Goal: Communication & Community: Share content

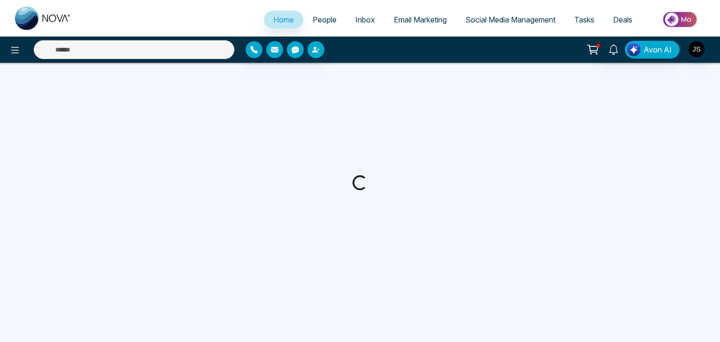
select select "*"
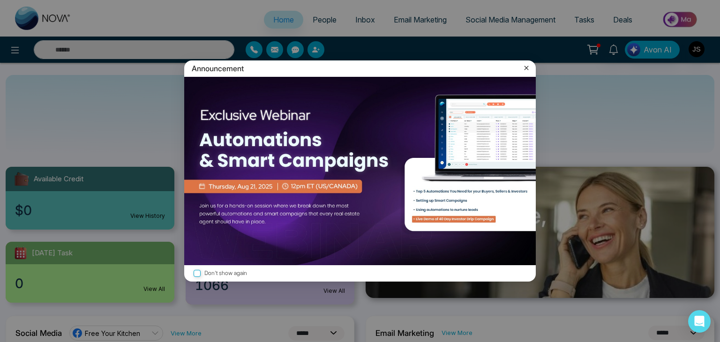
click at [528, 68] on icon at bounding box center [526, 67] width 9 height 9
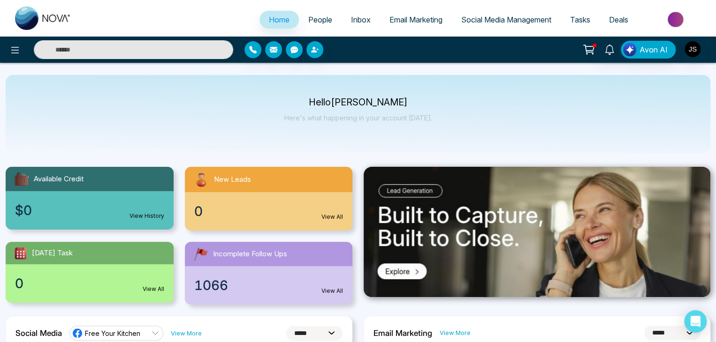
click at [593, 49] on icon at bounding box center [588, 49] width 13 height 13
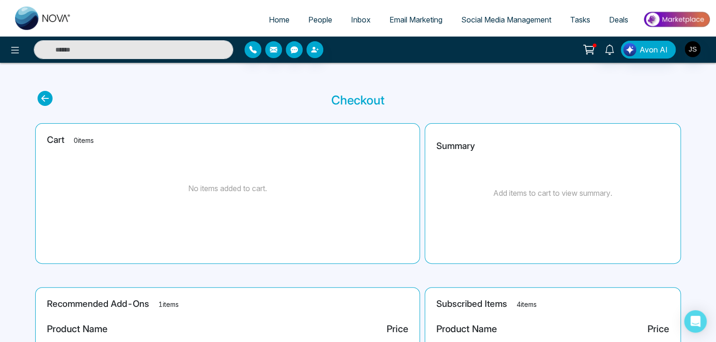
click at [489, 21] on span "Social Media Management" at bounding box center [506, 19] width 90 height 9
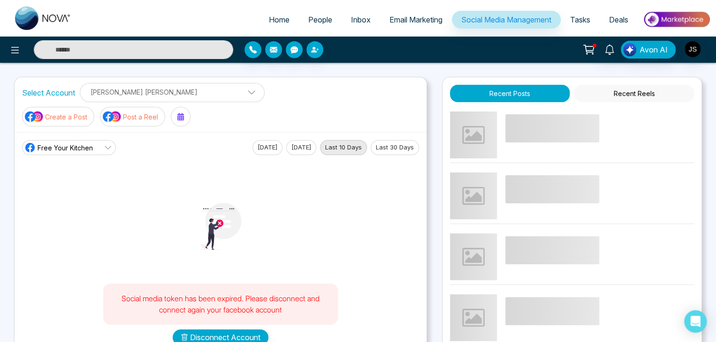
click at [140, 92] on p "[PERSON_NAME] [PERSON_NAME]" at bounding box center [172, 91] width 173 height 15
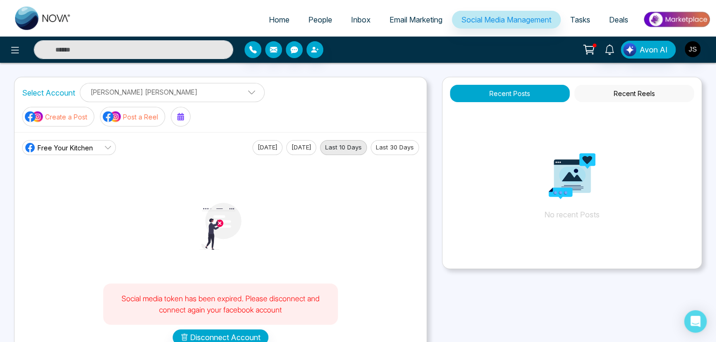
click at [77, 143] on span "Free Your Kitchen" at bounding box center [65, 148] width 55 height 10
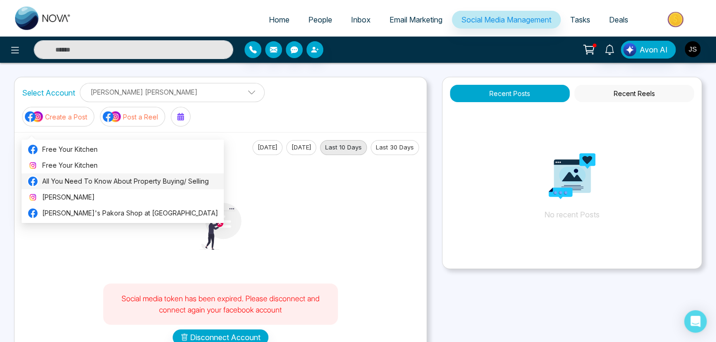
click at [76, 182] on span "All You Need To Know About Property Buying/ Selling" at bounding box center [130, 181] width 176 height 10
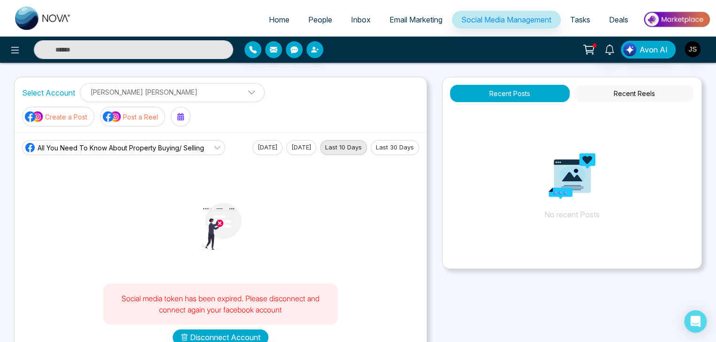
click at [634, 90] on button "Recent Reels" at bounding box center [634, 93] width 120 height 17
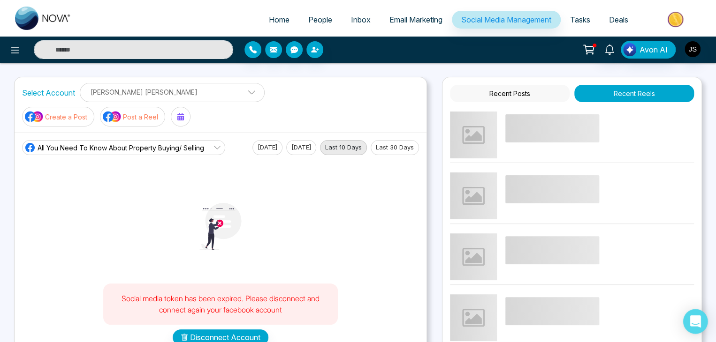
click at [699, 327] on div "Open Intercom Messenger" at bounding box center [695, 322] width 25 height 25
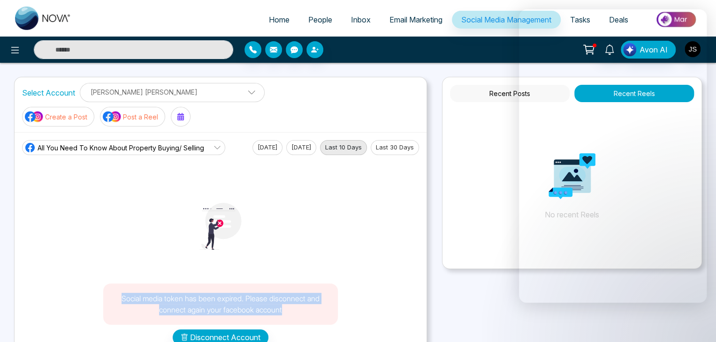
drag, startPoint x: 123, startPoint y: 273, endPoint x: 287, endPoint y: 297, distance: 165.9
click at [287, 297] on div "Social media token has been expired. Please disconnect and connect again your f…" at bounding box center [220, 304] width 235 height 41
click at [347, 267] on div "Social media token has been expired. Please disconnect and connect again your f…" at bounding box center [220, 250] width 397 height 190
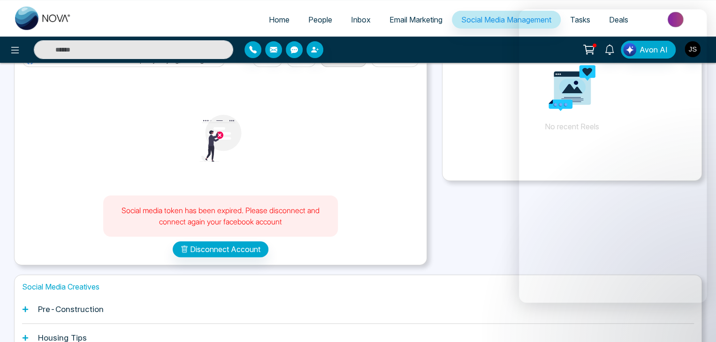
scroll to position [94, 0]
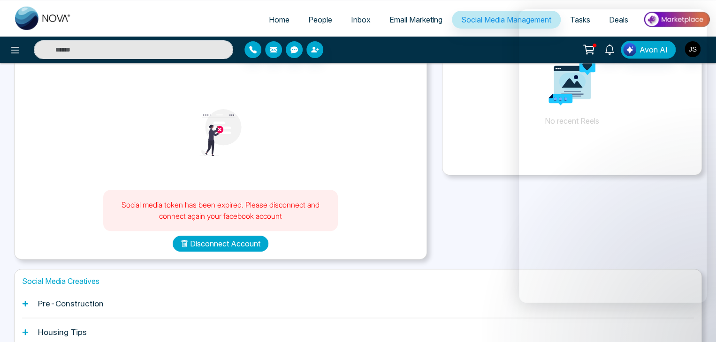
click at [209, 236] on button "Disconnect Account" at bounding box center [221, 244] width 96 height 16
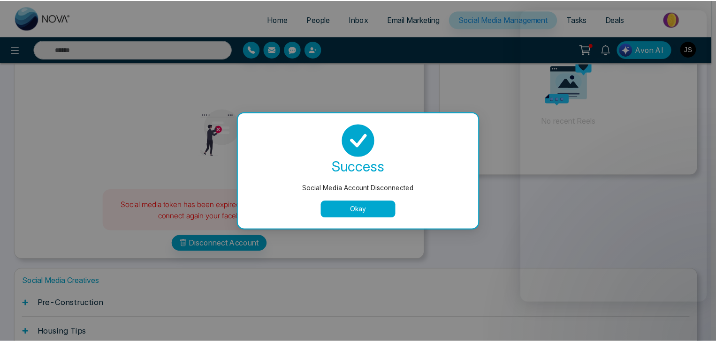
scroll to position [0, 0]
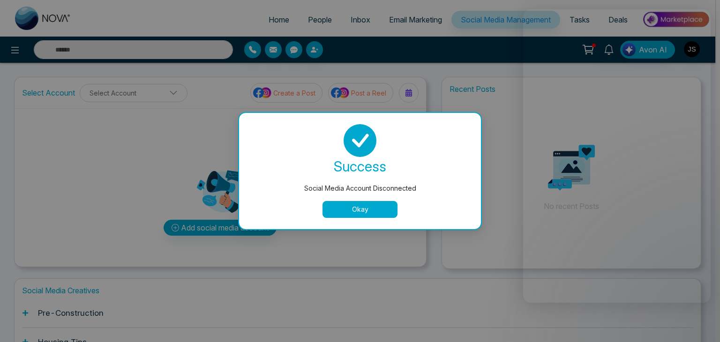
click at [358, 205] on button "Okay" at bounding box center [360, 209] width 75 height 17
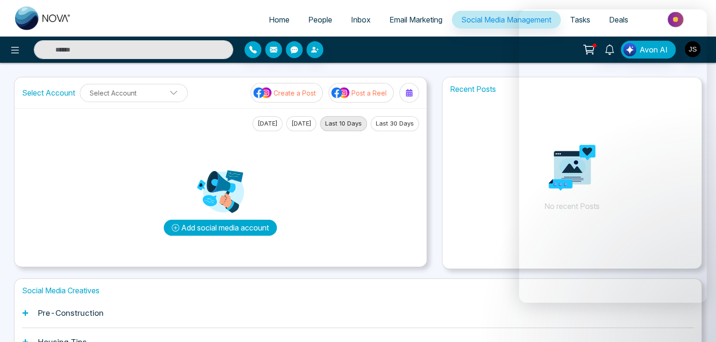
click at [224, 227] on button "Add social media account" at bounding box center [220, 228] width 113 height 16
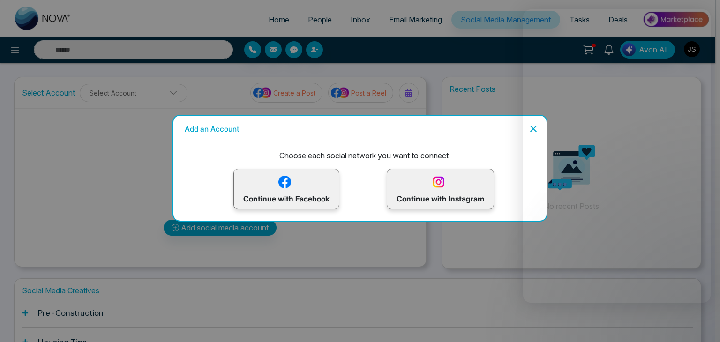
click at [281, 194] on p "Continue with Facebook" at bounding box center [286, 189] width 86 height 30
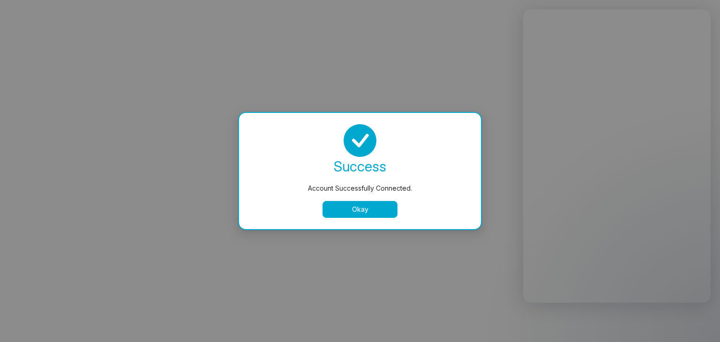
click at [356, 214] on button "Okay" at bounding box center [360, 209] width 75 height 17
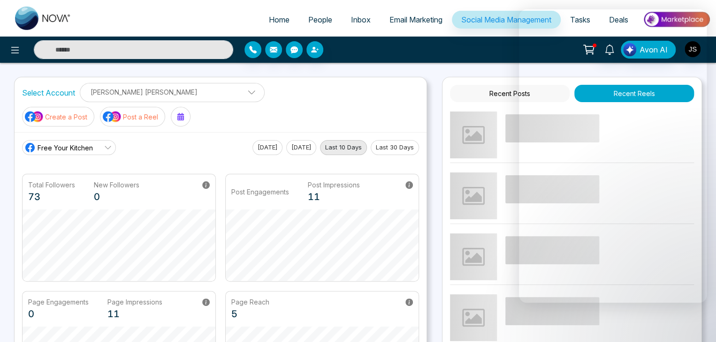
click at [91, 143] on span "Free Your Kitchen" at bounding box center [65, 148] width 55 height 10
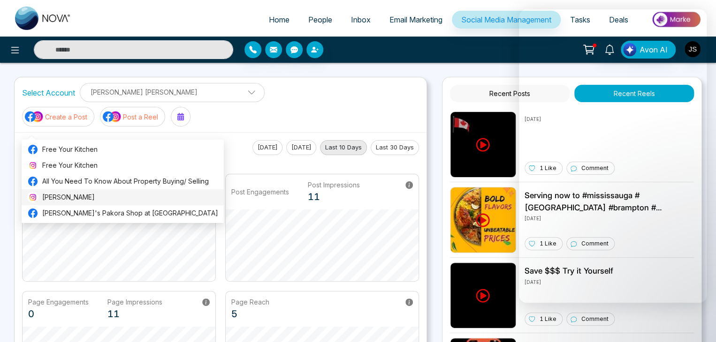
click at [84, 192] on span "[PERSON_NAME]" at bounding box center [130, 197] width 176 height 10
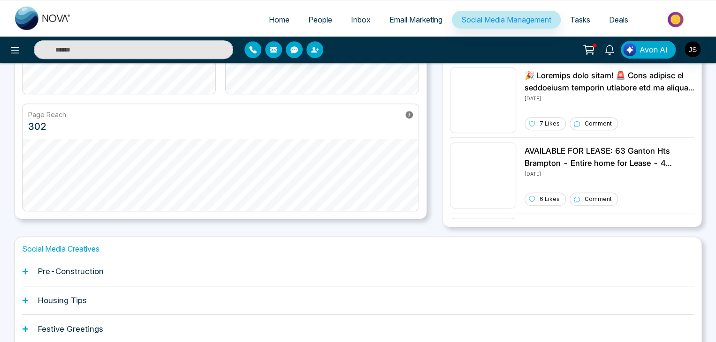
scroll to position [263, 0]
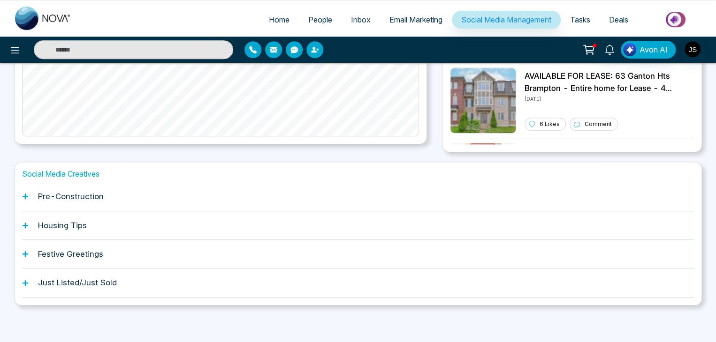
click at [92, 257] on h1 "Festive Greetings" at bounding box center [70, 254] width 65 height 9
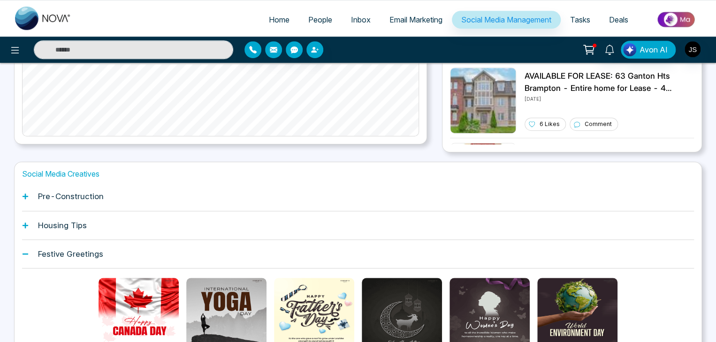
click at [52, 245] on div "Festive Greetings" at bounding box center [358, 254] width 672 height 29
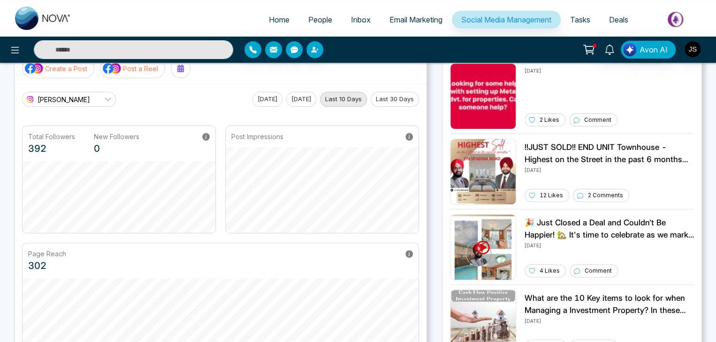
scroll to position [0, 0]
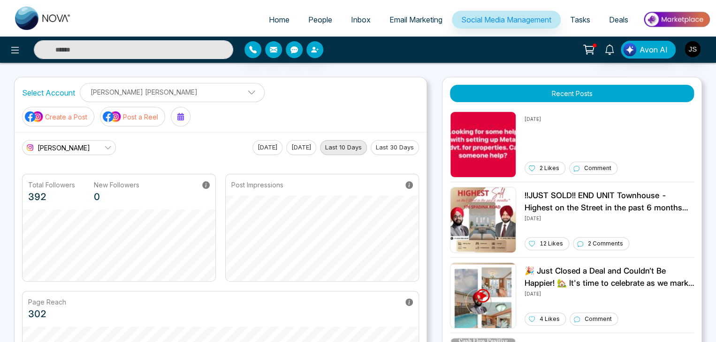
click at [80, 140] on link "[PERSON_NAME]" at bounding box center [69, 147] width 94 height 15
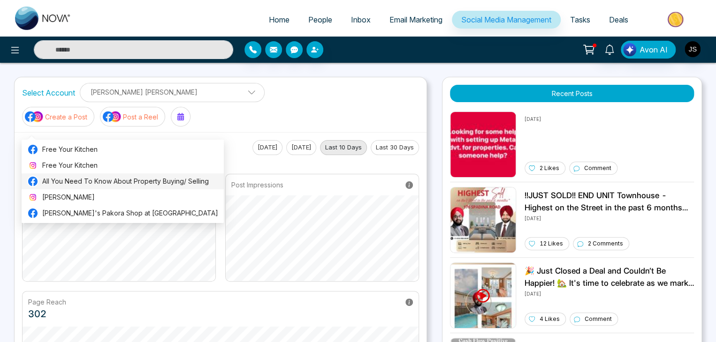
click at [84, 184] on span "All You Need To Know About Property Buying/ Selling" at bounding box center [130, 181] width 176 height 10
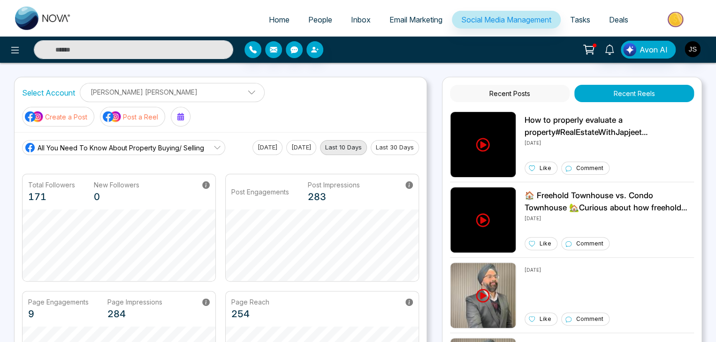
click at [531, 92] on button "Recent Posts" at bounding box center [510, 93] width 120 height 17
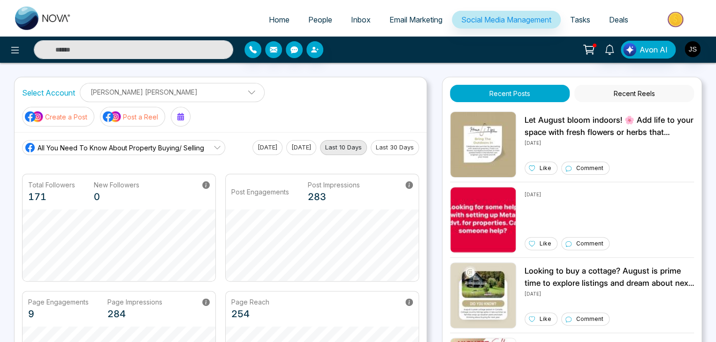
click at [495, 19] on span "Social Media Management" at bounding box center [506, 19] width 90 height 9
click at [13, 47] on icon at bounding box center [14, 50] width 11 height 11
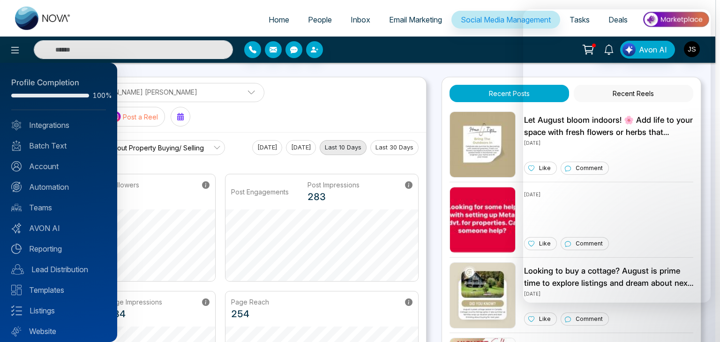
click at [16, 50] on div at bounding box center [360, 171] width 720 height 342
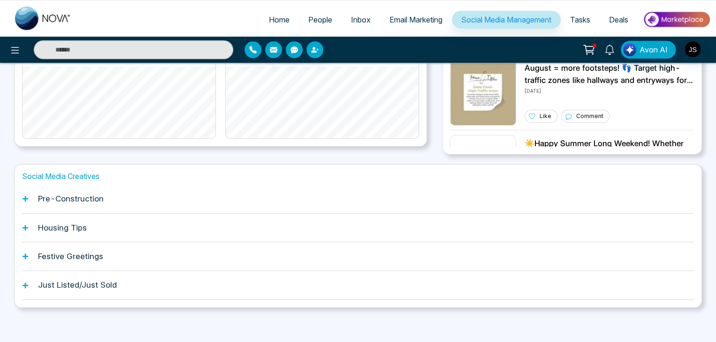
scroll to position [263, 0]
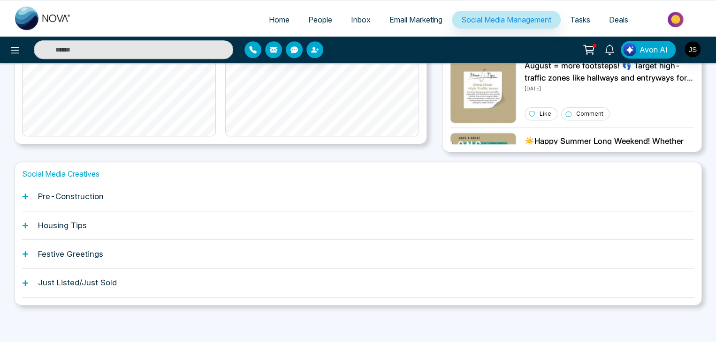
click at [60, 194] on h1 "Pre-Construction" at bounding box center [71, 196] width 66 height 9
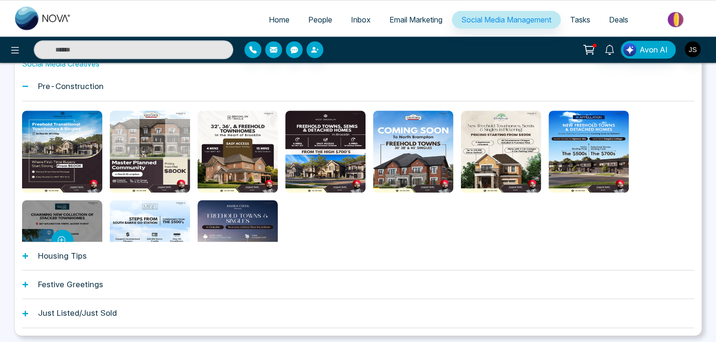
scroll to position [356, 0]
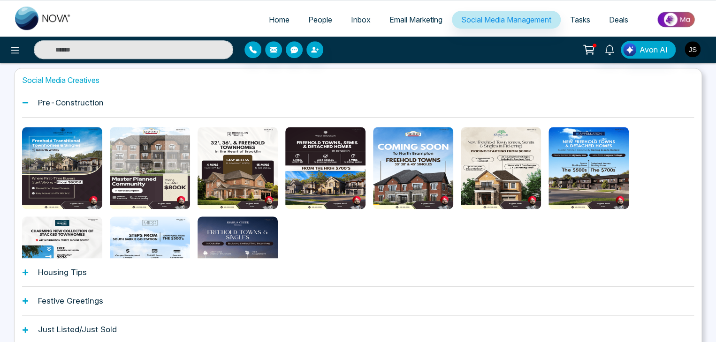
click at [75, 103] on h1 "Pre-Construction" at bounding box center [71, 102] width 66 height 9
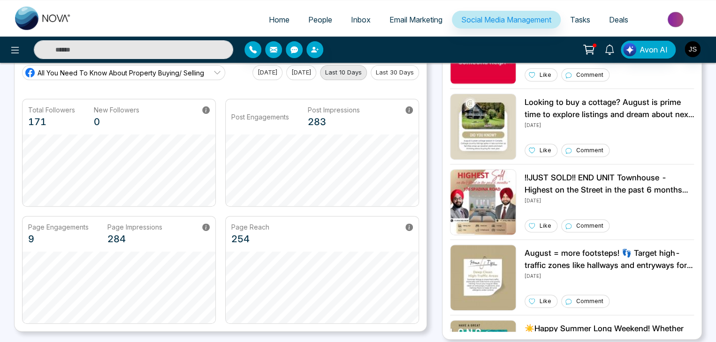
scroll to position [0, 0]
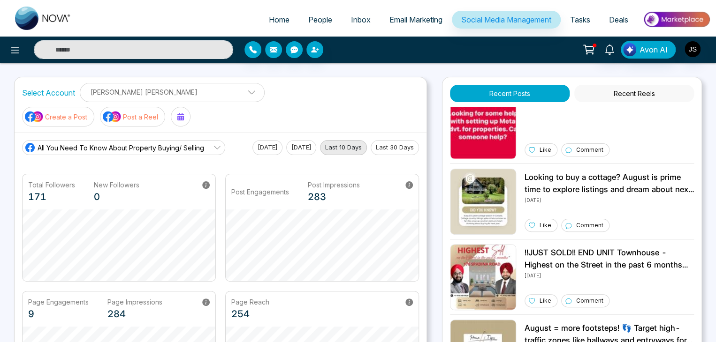
click at [158, 112] on p "Post a Reel" at bounding box center [140, 117] width 35 height 10
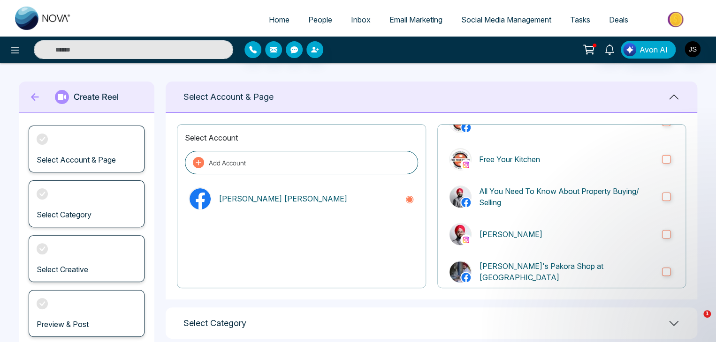
scroll to position [90, 0]
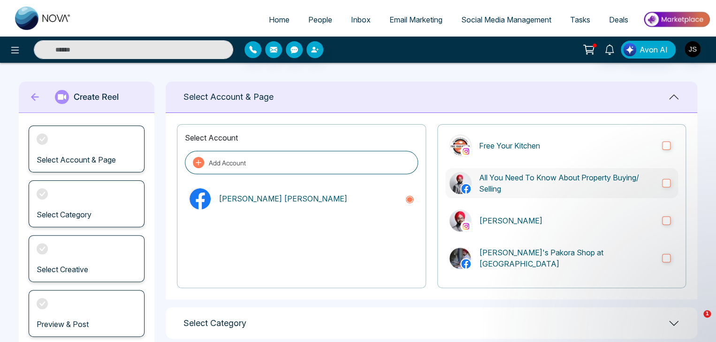
click at [501, 186] on p "All You Need To Know About Property Buying/ Selling" at bounding box center [566, 183] width 175 height 23
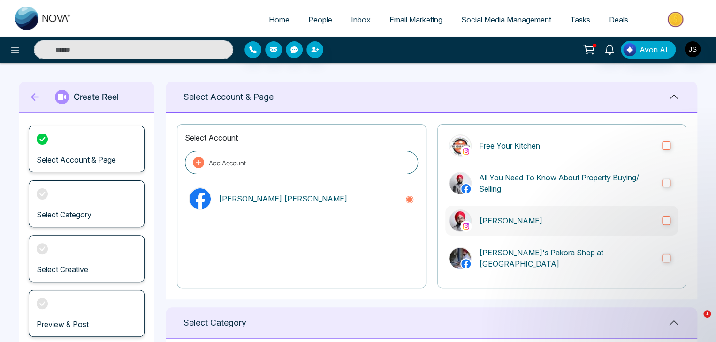
click at [653, 224] on label "[PERSON_NAME]" at bounding box center [561, 221] width 233 height 30
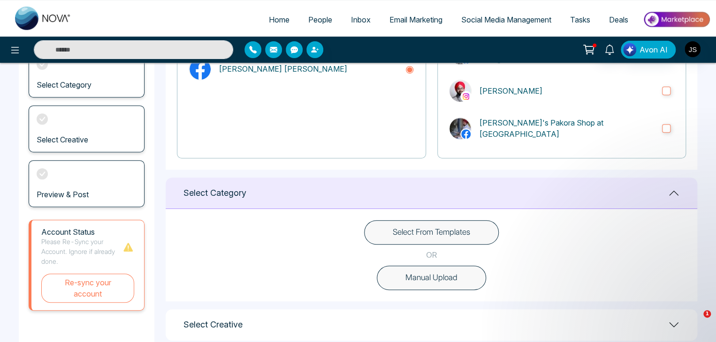
scroll to position [141, 0]
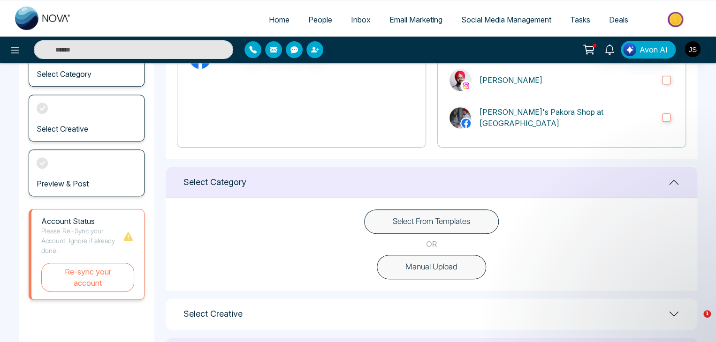
click at [433, 220] on button "Select From Templates" at bounding box center [431, 222] width 135 height 24
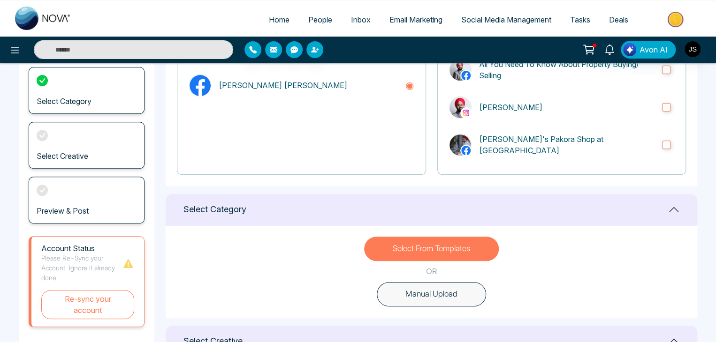
scroll to position [181, 0]
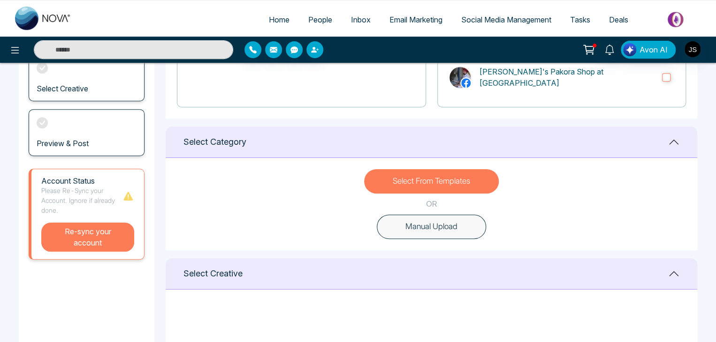
click at [107, 243] on button "Re-sync your account" at bounding box center [87, 237] width 93 height 29
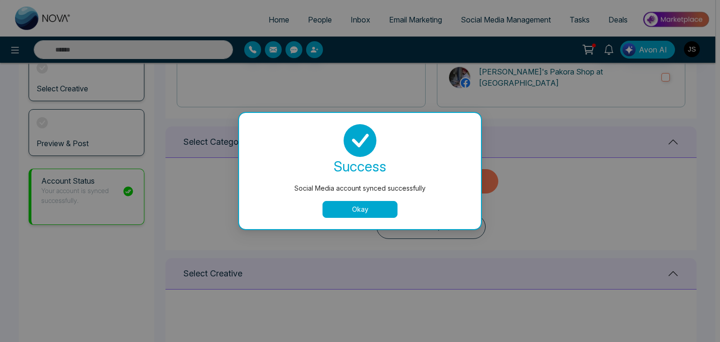
click at [364, 212] on button "Okay" at bounding box center [360, 209] width 75 height 17
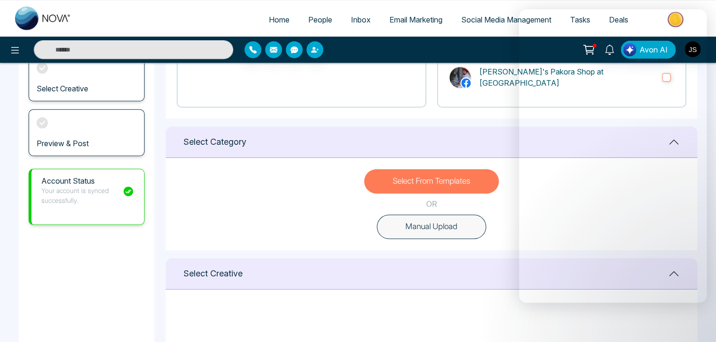
click at [351, 190] on div "Select From Templates OR Manual Upload" at bounding box center [431, 204] width 531 height 92
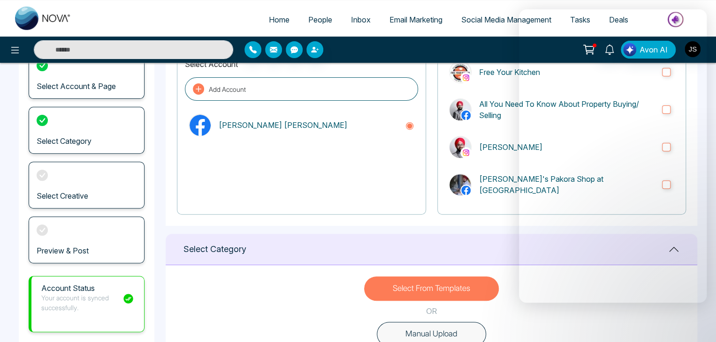
scroll to position [0, 0]
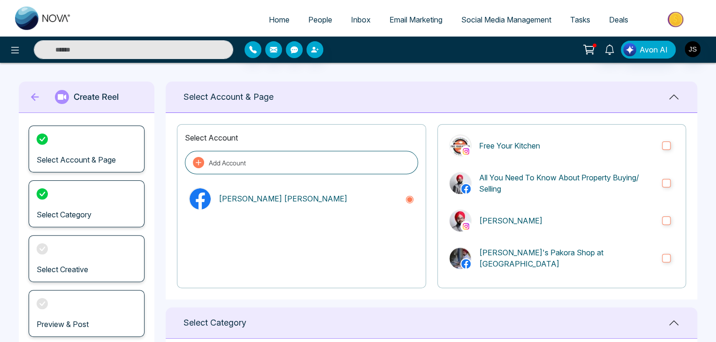
click at [414, 19] on span "Email Marketing" at bounding box center [415, 19] width 53 height 9
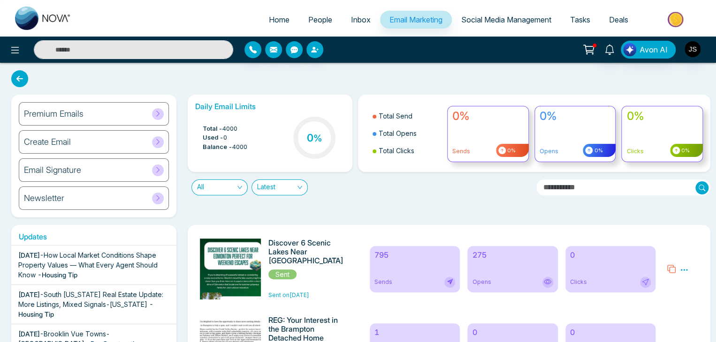
click at [107, 113] on div "Premium Emails" at bounding box center [94, 113] width 150 height 23
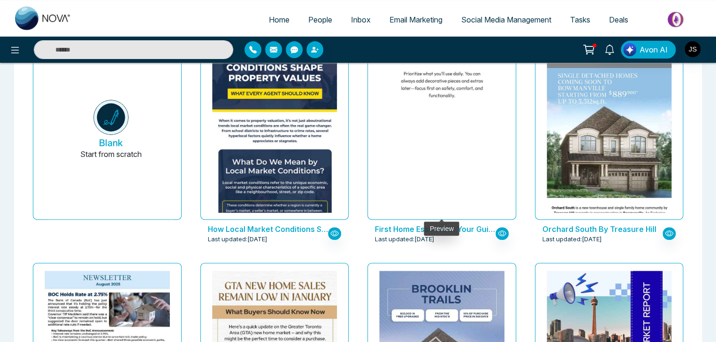
scroll to position [47, 0]
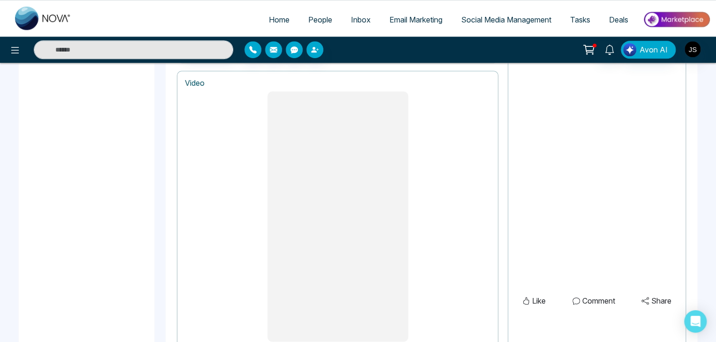
scroll to position [422, 0]
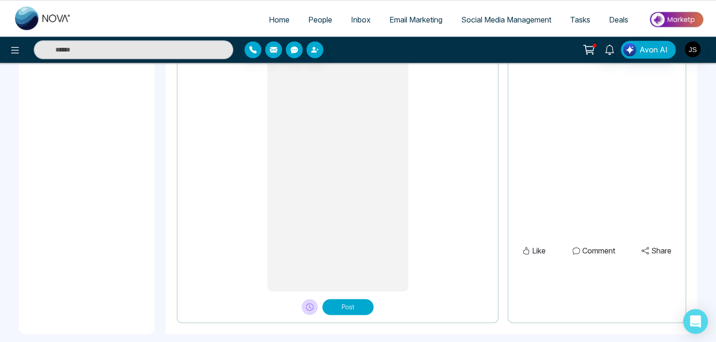
click at [688, 321] on div "Open Intercom Messenger" at bounding box center [695, 322] width 25 height 25
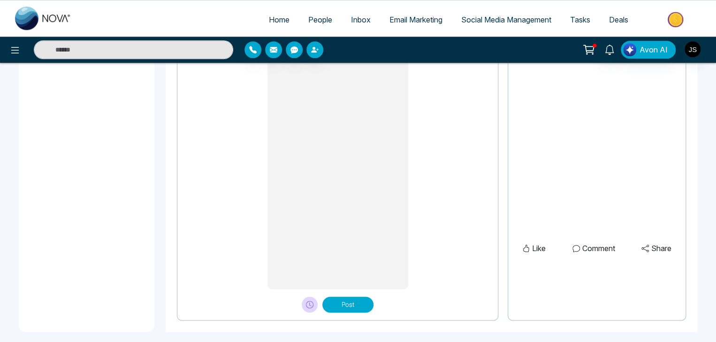
scroll to position [432, 0]
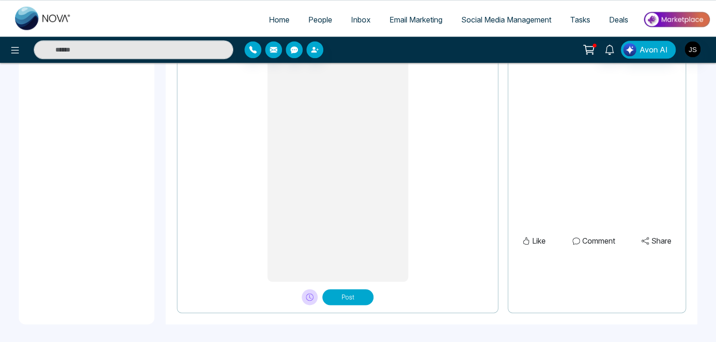
click at [356, 294] on button "Post" at bounding box center [347, 297] width 51 height 16
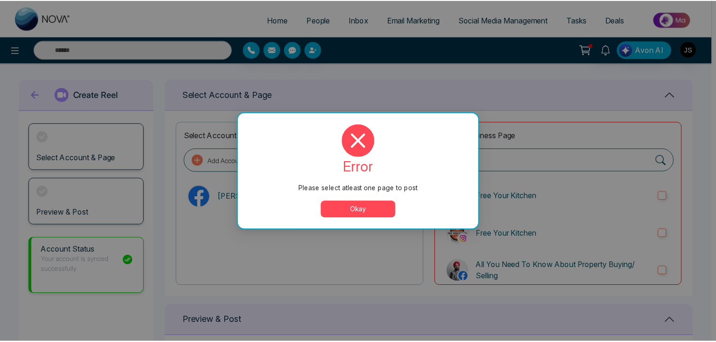
scroll to position [0, 0]
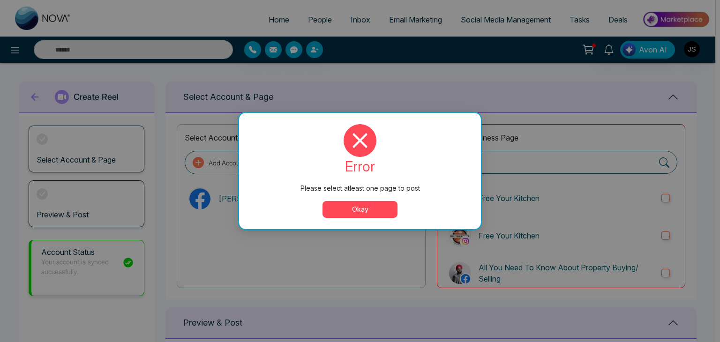
click at [362, 207] on button "Okay" at bounding box center [360, 209] width 75 height 17
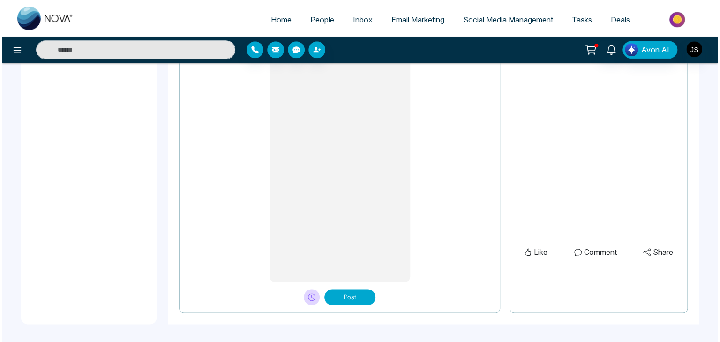
scroll to position [197, 0]
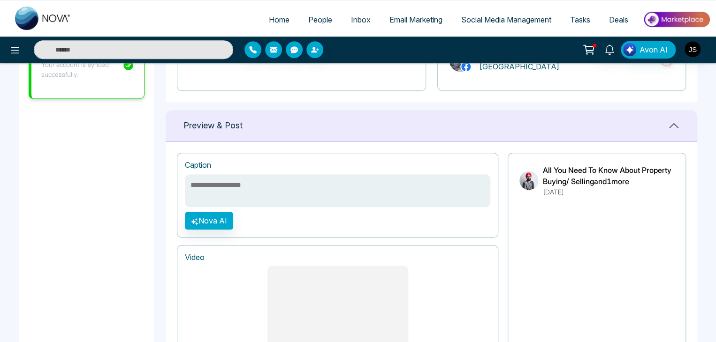
click at [260, 188] on textarea at bounding box center [337, 190] width 305 height 33
click at [209, 221] on button "Nova AI" at bounding box center [209, 221] width 48 height 18
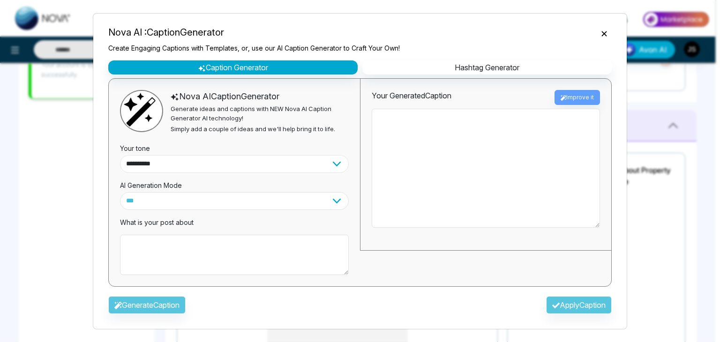
click at [217, 166] on select "**********" at bounding box center [234, 164] width 229 height 18
select select "********"
click at [120, 155] on select "**********" at bounding box center [234, 164] width 229 height 18
click at [186, 241] on textarea at bounding box center [234, 255] width 229 height 40
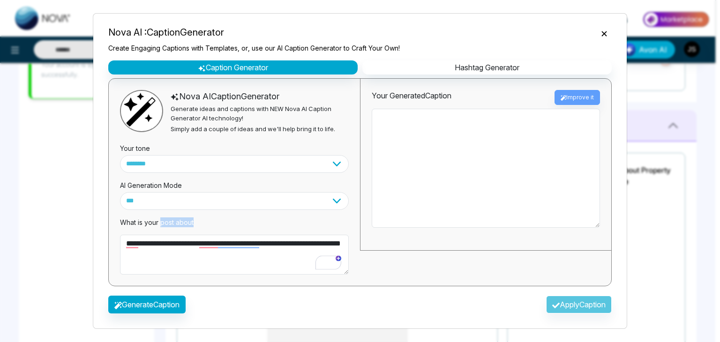
drag, startPoint x: 176, startPoint y: 217, endPoint x: 194, endPoint y: 217, distance: 17.4
click at [194, 218] on p "What is your post about" at bounding box center [234, 223] width 229 height 10
copy p "post about"
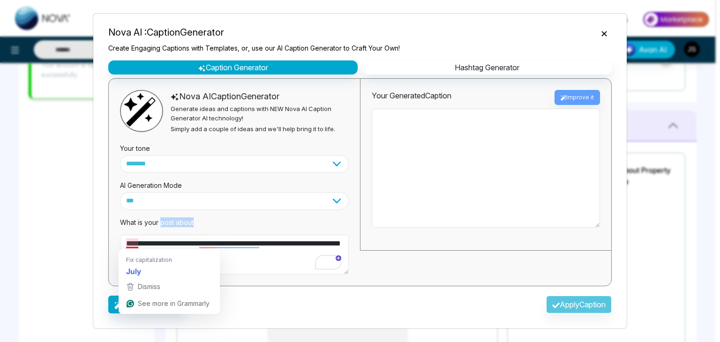
click at [124, 241] on textarea "**********" at bounding box center [234, 255] width 229 height 40
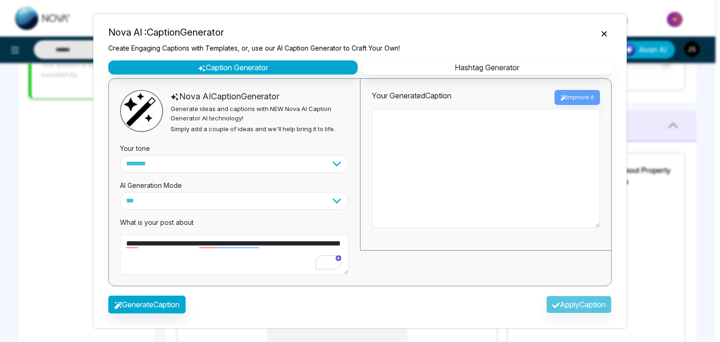
paste textarea "**********"
type textarea "**********"
click at [171, 300] on button "Generate Caption" at bounding box center [146, 305] width 77 height 18
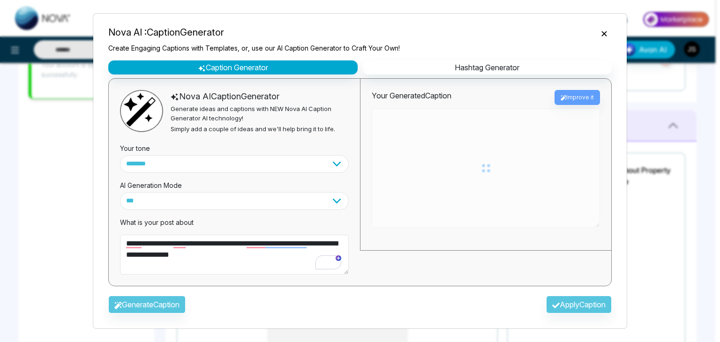
type textarea "**********"
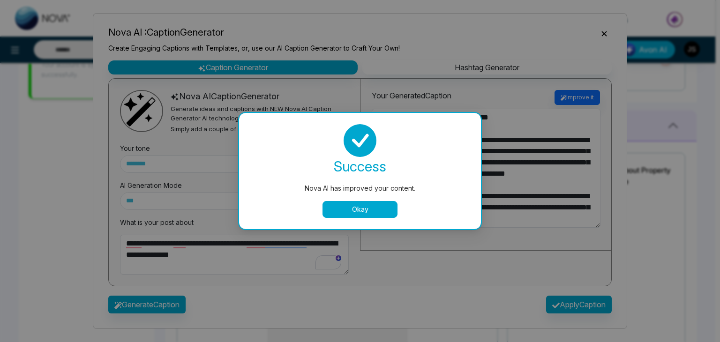
click at [381, 209] on button "Okay" at bounding box center [360, 209] width 75 height 17
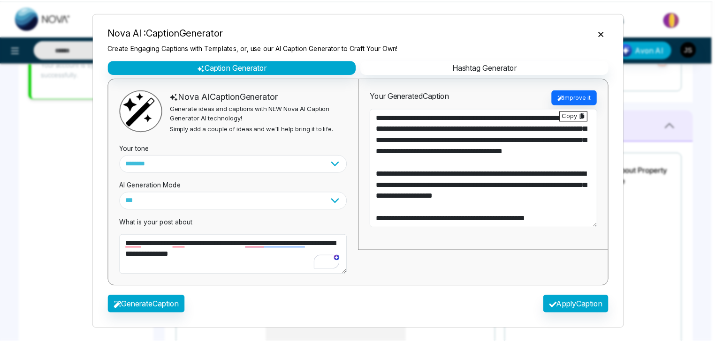
scroll to position [45, 0]
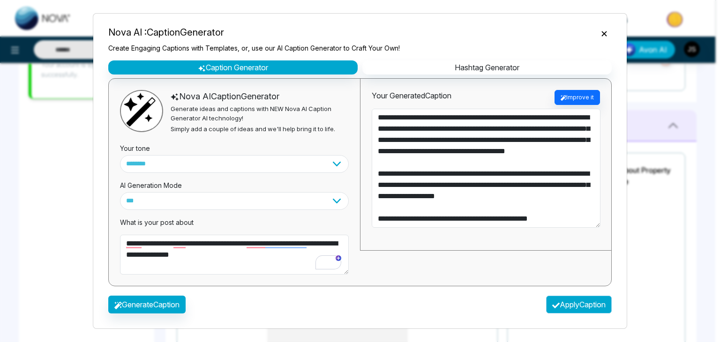
click at [584, 304] on button "Apply Caption" at bounding box center [579, 305] width 66 height 18
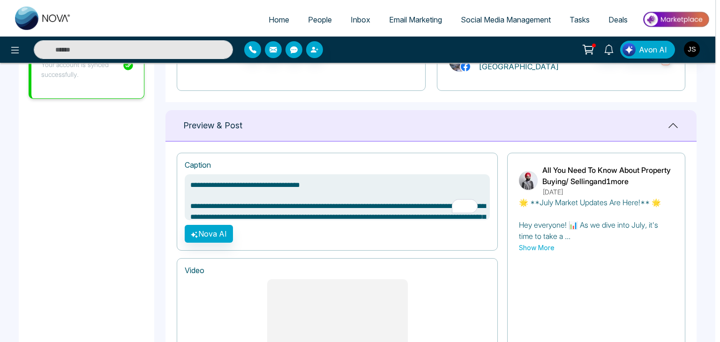
type textarea "**********"
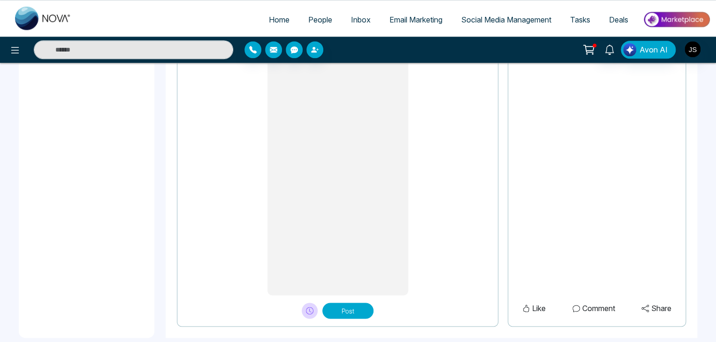
scroll to position [446, 0]
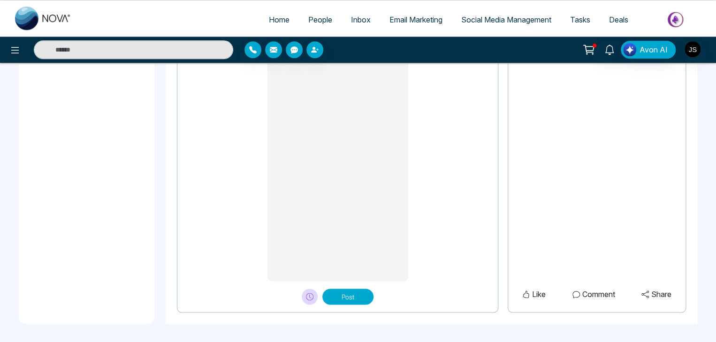
click at [356, 295] on button "Post" at bounding box center [347, 297] width 51 height 16
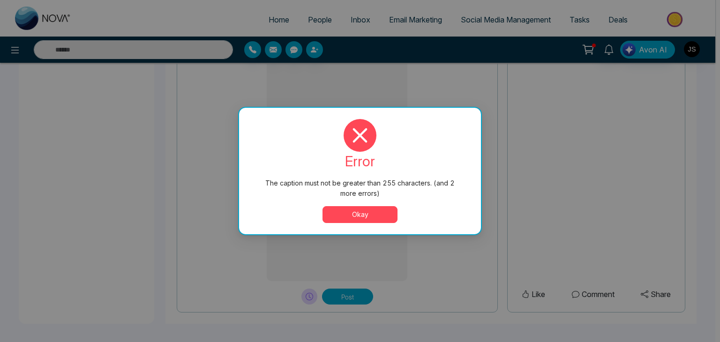
click at [364, 216] on button "Okay" at bounding box center [360, 214] width 75 height 17
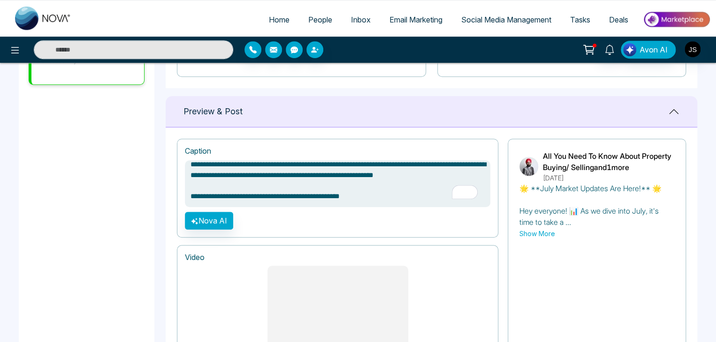
drag, startPoint x: 378, startPoint y: 194, endPoint x: 250, endPoint y: 197, distance: 127.6
click at [250, 197] on textarea "**********" at bounding box center [337, 183] width 305 height 46
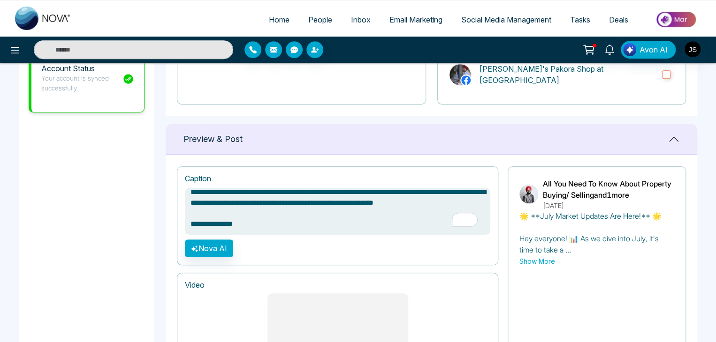
click at [388, 216] on textarea "**********" at bounding box center [337, 211] width 305 height 46
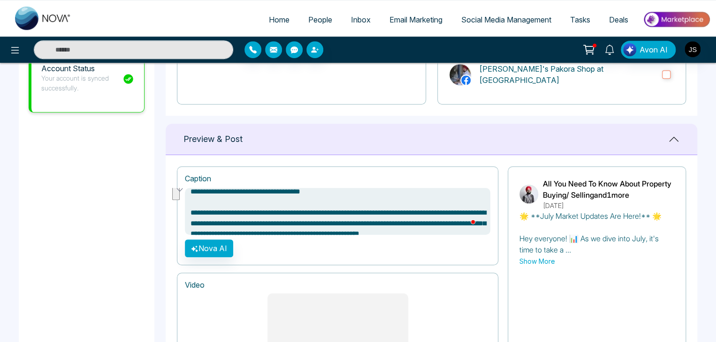
drag, startPoint x: 359, startPoint y: 224, endPoint x: 448, endPoint y: 189, distance: 96.4
click at [448, 189] on textarea "**********" at bounding box center [337, 211] width 305 height 46
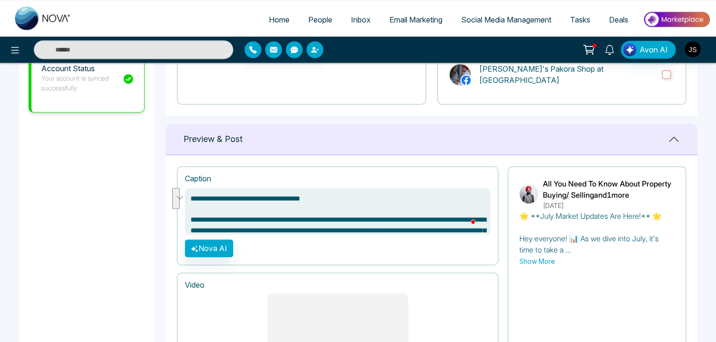
click at [434, 222] on textarea "**********" at bounding box center [337, 211] width 305 height 46
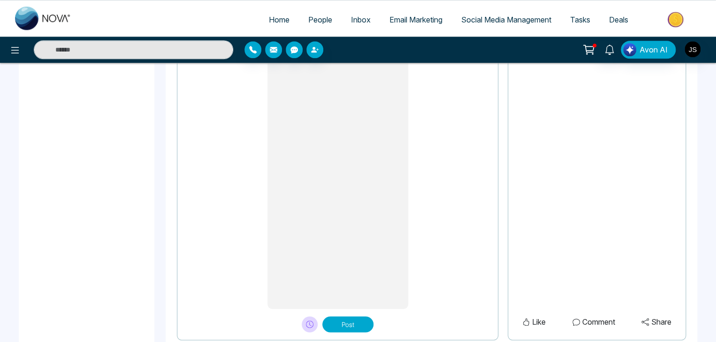
click at [353, 320] on button "Post" at bounding box center [347, 325] width 51 height 16
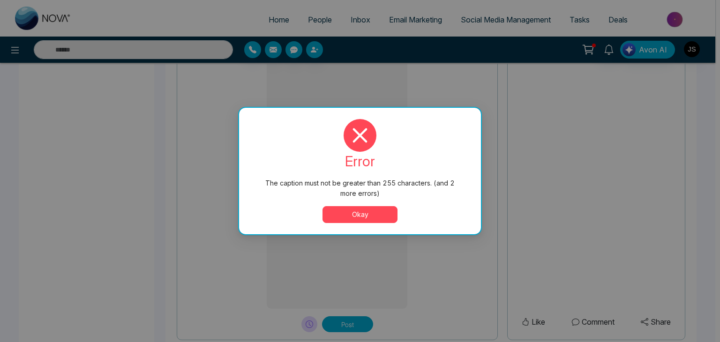
click at [364, 215] on button "Okay" at bounding box center [360, 214] width 75 height 17
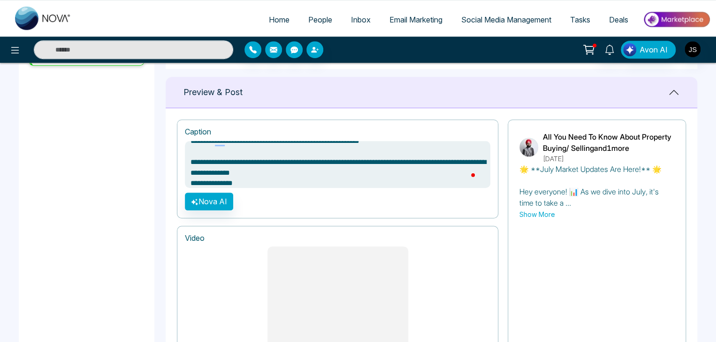
drag, startPoint x: 414, startPoint y: 161, endPoint x: 184, endPoint y: 159, distance: 230.3
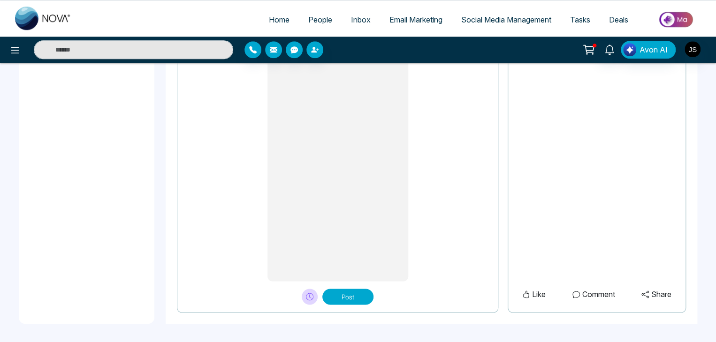
type textarea "**********"
click at [358, 294] on button "Post" at bounding box center [347, 297] width 51 height 16
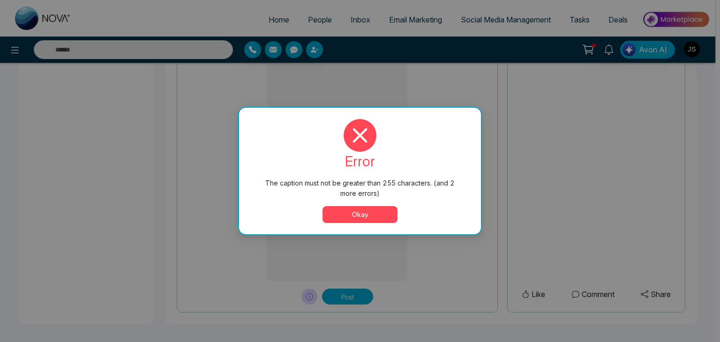
click at [376, 205] on div "error The caption must not be greater than 255 characters. (and 2 more errors) …" at bounding box center [360, 171] width 220 height 104
click at [373, 212] on button "Okay" at bounding box center [360, 214] width 75 height 17
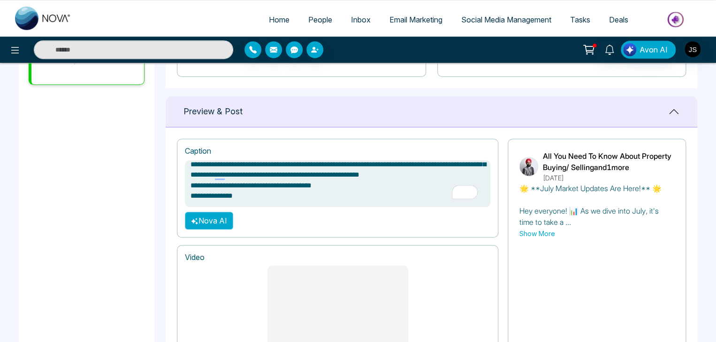
click at [229, 217] on button "Nova AI" at bounding box center [209, 221] width 48 height 18
select select "**********"
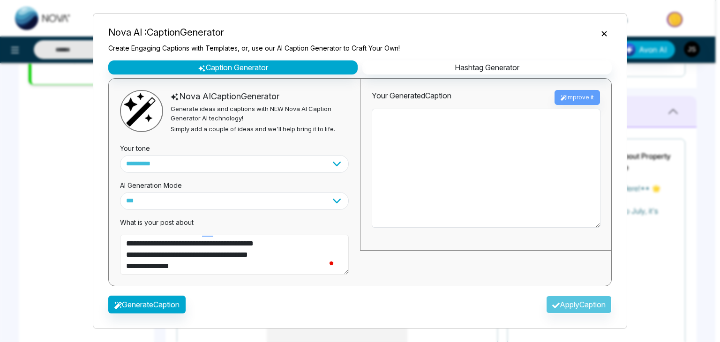
click at [212, 271] on textarea "**********" at bounding box center [234, 255] width 229 height 40
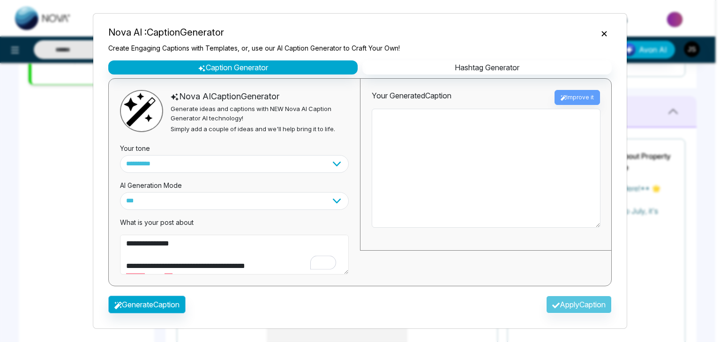
type textarea "**********"
click at [143, 304] on button "Generate Caption" at bounding box center [146, 305] width 77 height 18
type textarea "**********"
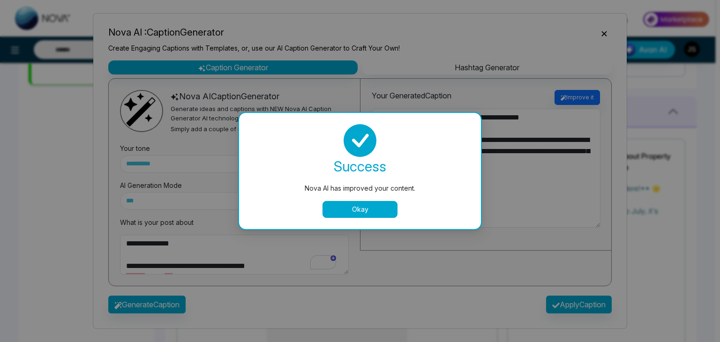
click at [356, 209] on button "Okay" at bounding box center [360, 209] width 75 height 17
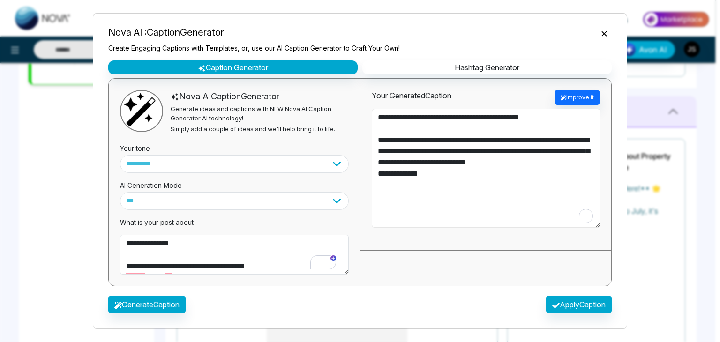
drag, startPoint x: 445, startPoint y: 175, endPoint x: 336, endPoint y: 108, distance: 127.8
click at [336, 108] on div "**********" at bounding box center [360, 182] width 504 height 208
click at [576, 307] on button "Apply Caption" at bounding box center [579, 305] width 66 height 18
type textarea "**********"
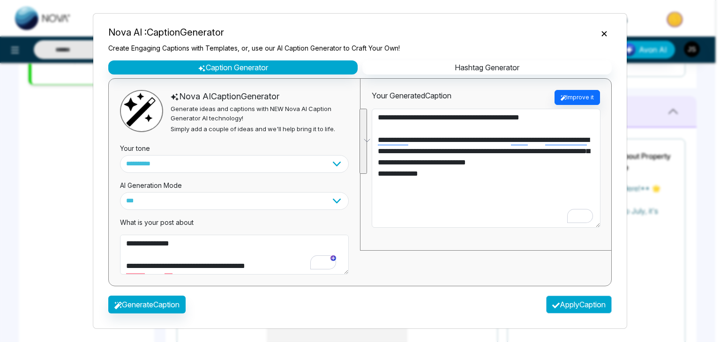
type textarea "**********"
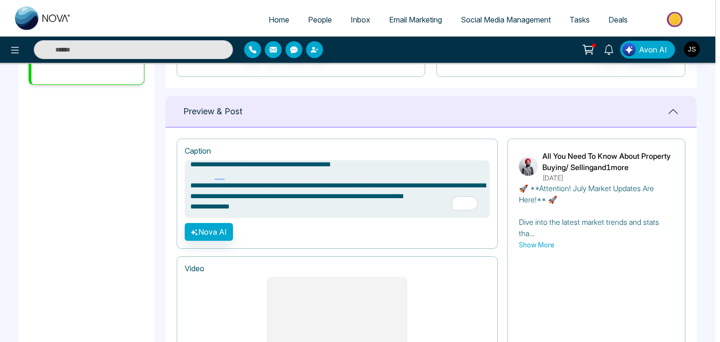
scroll to position [6, 0]
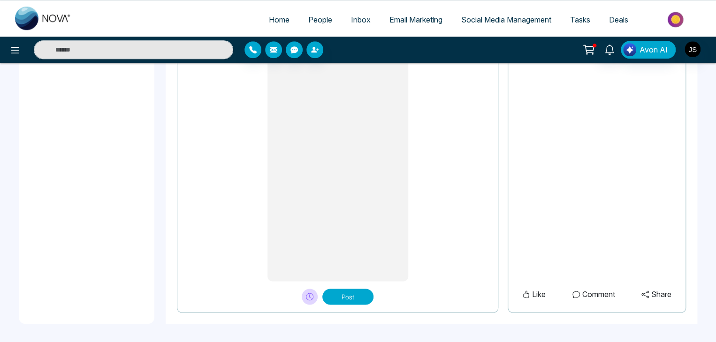
click at [334, 294] on button "Post" at bounding box center [347, 297] width 51 height 16
click at [339, 289] on button "Post" at bounding box center [347, 297] width 51 height 16
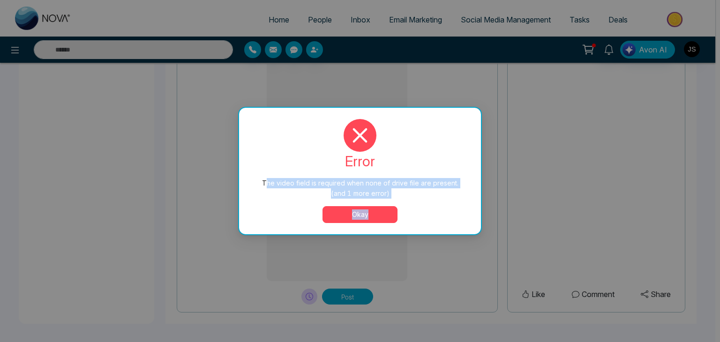
drag, startPoint x: 269, startPoint y: 182, endPoint x: 412, endPoint y: 202, distance: 144.5
click at [412, 202] on div "error The video field is required when none of drive file are present. (and 1 m…" at bounding box center [360, 171] width 220 height 104
copy div "he video field is required when none of drive file are present. (and 1 more err…"
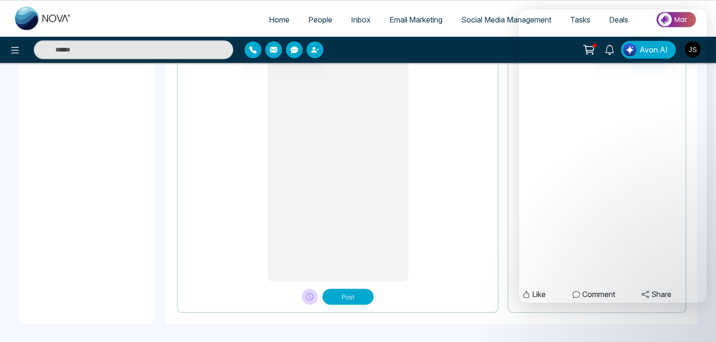
click at [342, 290] on button "Post" at bounding box center [347, 297] width 51 height 16
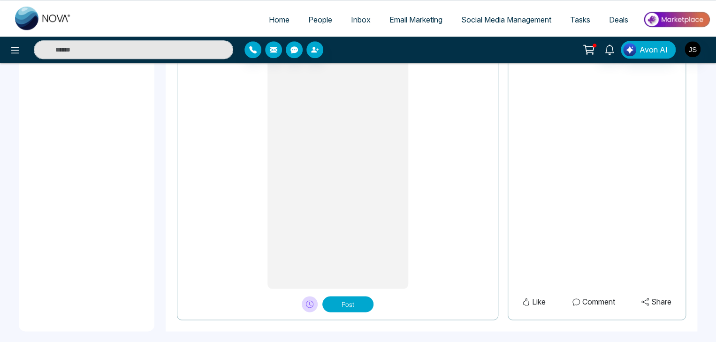
scroll to position [457, 0]
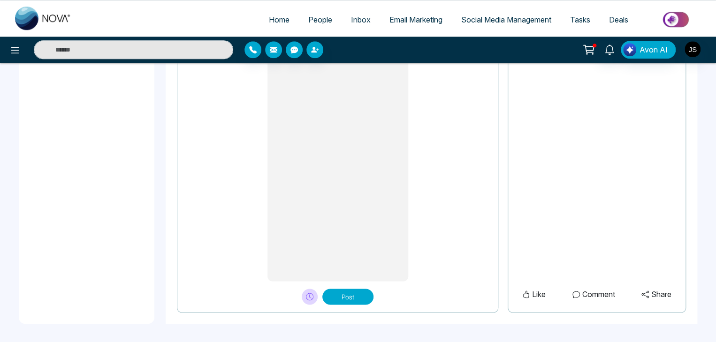
click at [345, 297] on button "Post" at bounding box center [347, 297] width 51 height 16
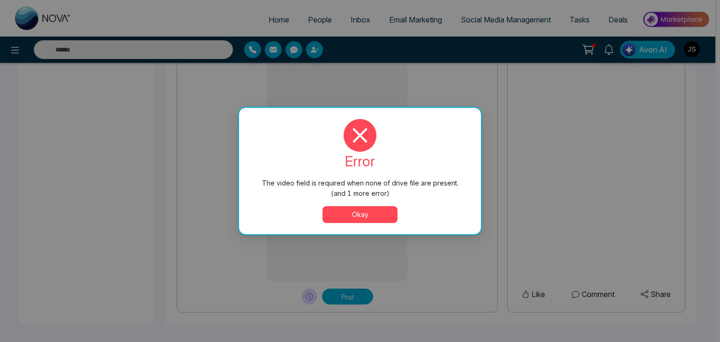
click at [371, 214] on button "Okay" at bounding box center [360, 214] width 75 height 17
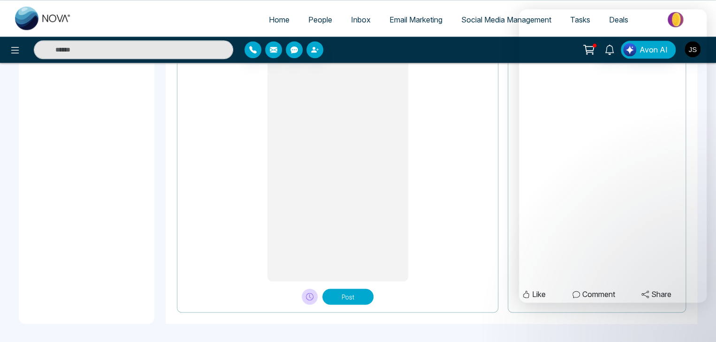
click at [353, 290] on button "Post" at bounding box center [347, 297] width 51 height 16
click at [452, 281] on div "Post" at bounding box center [337, 292] width 305 height 23
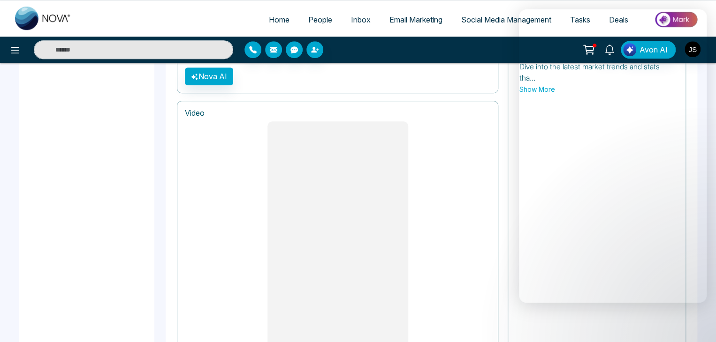
scroll to position [410, 0]
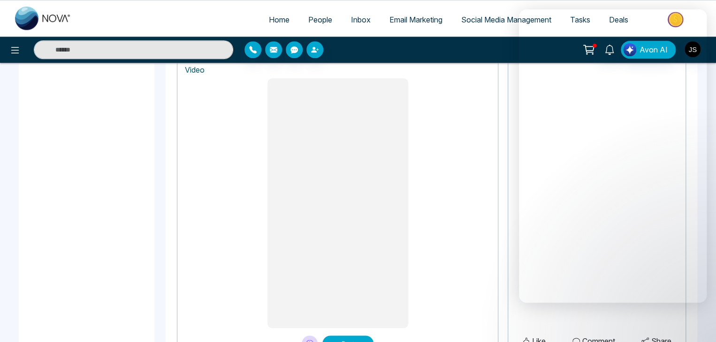
click at [458, 217] on div at bounding box center [337, 203] width 305 height 250
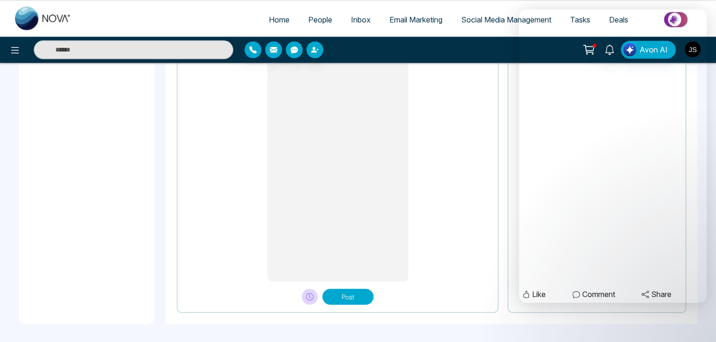
click at [346, 293] on button "Post" at bounding box center [347, 297] width 51 height 16
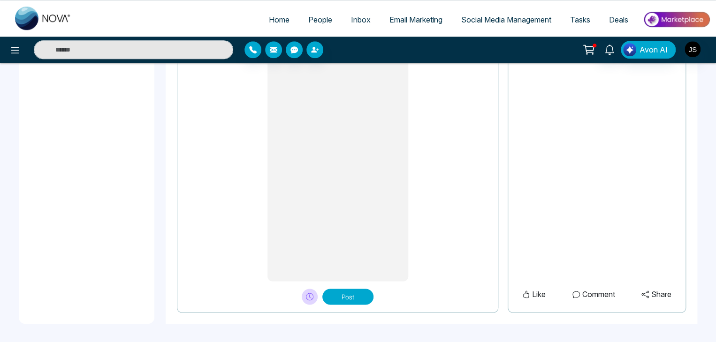
click at [503, 16] on span "Social Media Management" at bounding box center [506, 19] width 90 height 9
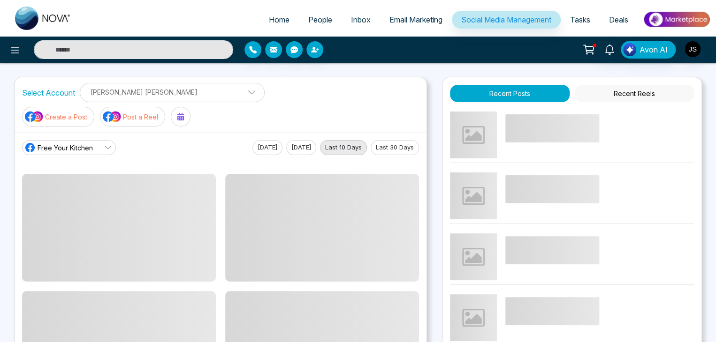
click at [158, 112] on p "Post a Reel" at bounding box center [140, 117] width 35 height 10
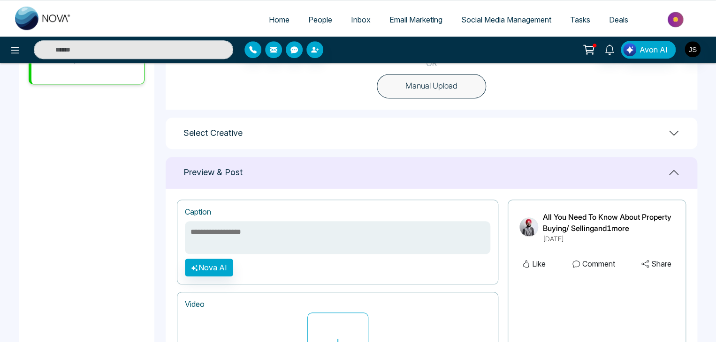
scroll to position [228, 0]
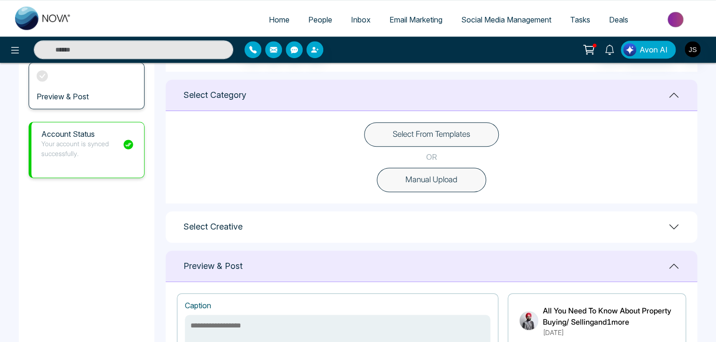
click at [437, 136] on button "Select From Templates" at bounding box center [431, 134] width 135 height 24
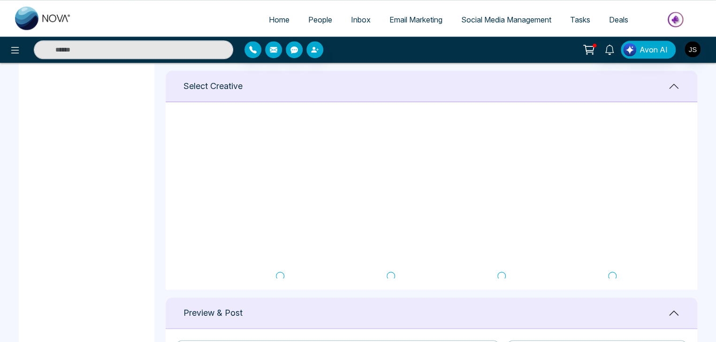
scroll to position [0, 0]
click at [611, 132] on icon at bounding box center [612, 132] width 8 height 9
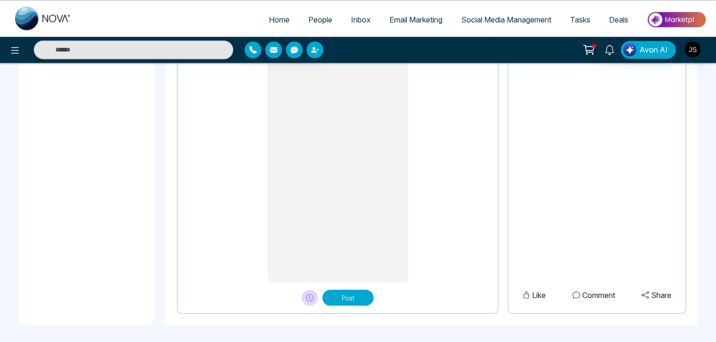
scroll to position [793, 0]
click at [346, 292] on button "Post" at bounding box center [347, 297] width 51 height 16
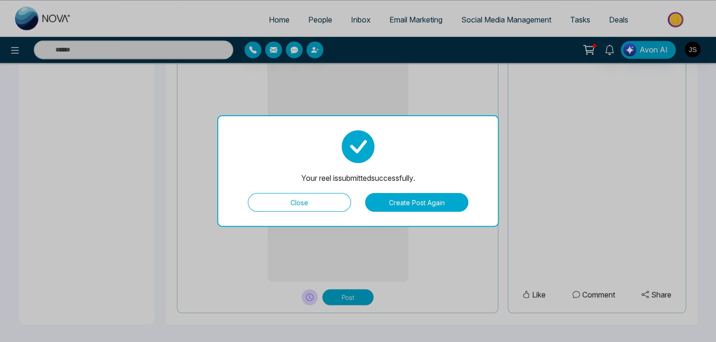
click at [290, 203] on button "Close" at bounding box center [299, 202] width 103 height 19
type textarea "**********"
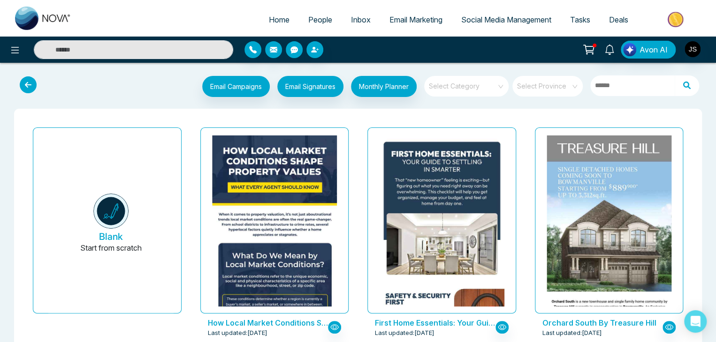
click at [492, 17] on span "Social Media Management" at bounding box center [506, 19] width 90 height 9
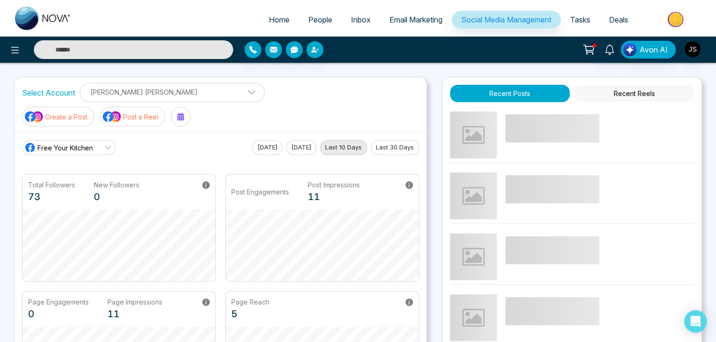
click at [158, 112] on p "Post a Reel" at bounding box center [140, 117] width 35 height 10
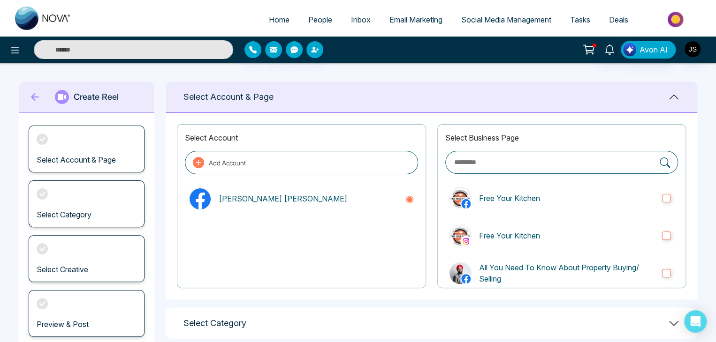
scroll to position [97, 0]
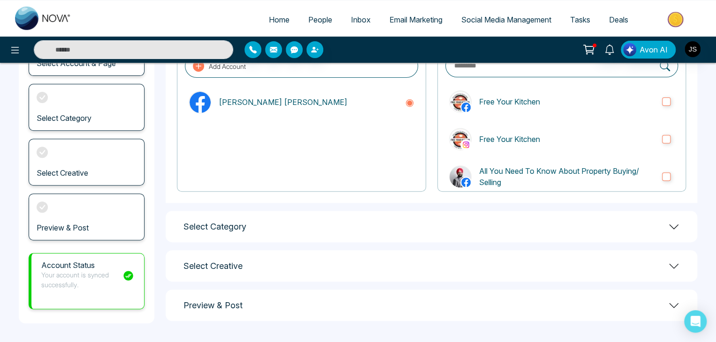
click at [675, 225] on icon at bounding box center [673, 226] width 11 height 11
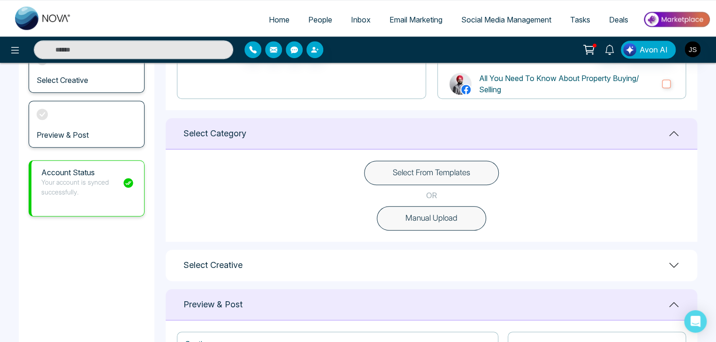
scroll to position [190, 0]
click at [415, 173] on button "Select From Templates" at bounding box center [431, 172] width 135 height 24
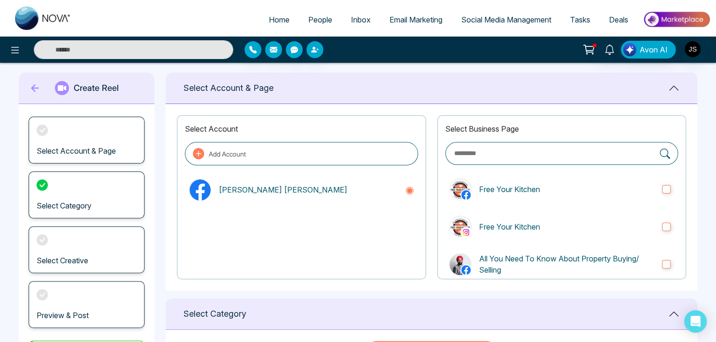
scroll to position [0, 0]
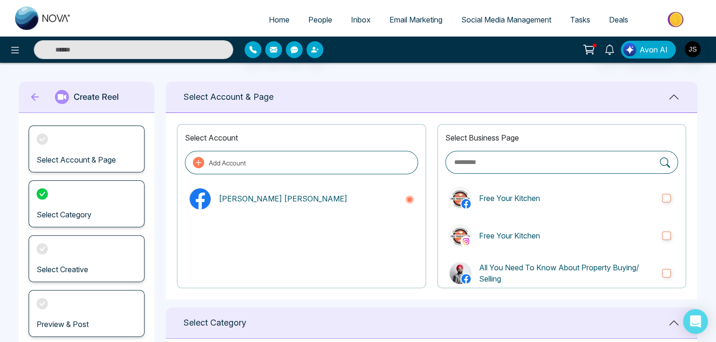
click at [701, 317] on div "Open Intercom Messenger" at bounding box center [695, 322] width 25 height 25
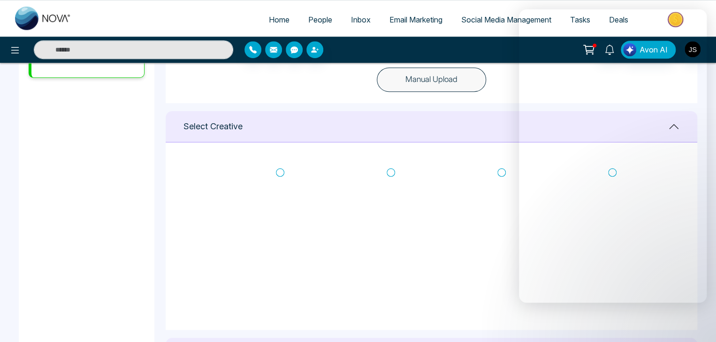
click at [216, 130] on h1 "Select Creative" at bounding box center [212, 126] width 59 height 10
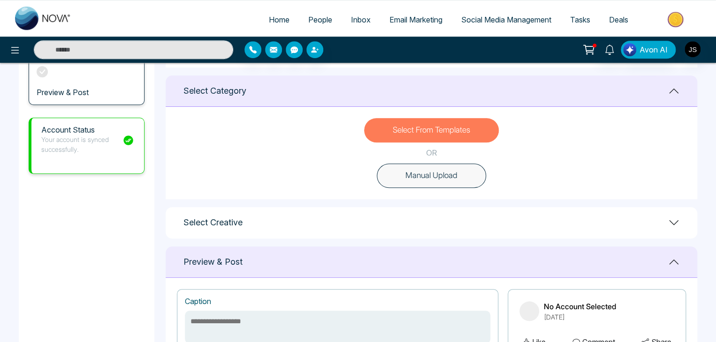
scroll to position [134, 0]
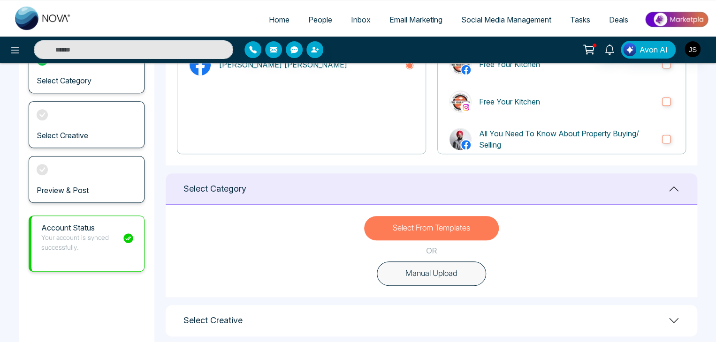
click at [447, 229] on button "Select From Templates" at bounding box center [431, 228] width 135 height 24
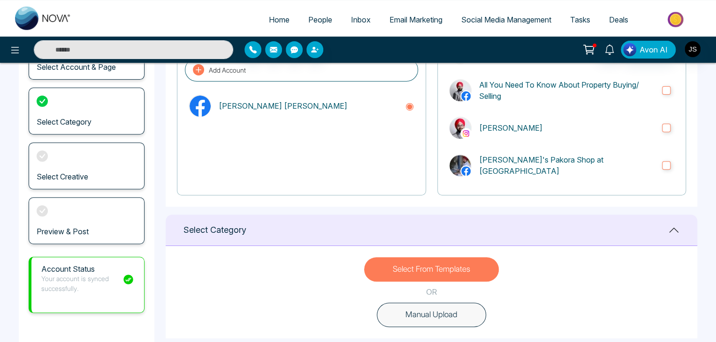
scroll to position [94, 0]
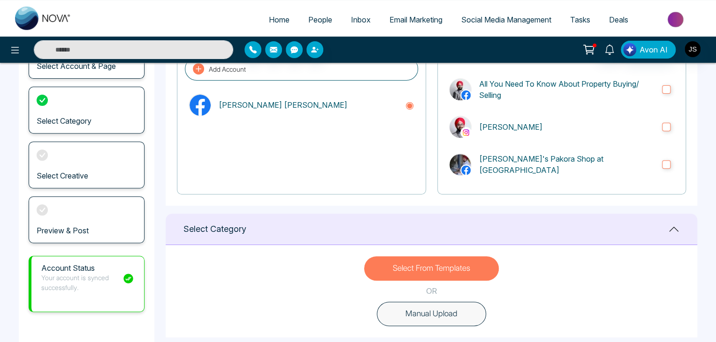
click at [443, 265] on button "Select From Templates" at bounding box center [431, 269] width 135 height 24
click at [491, 21] on span "Social Media Management" at bounding box center [506, 19] width 90 height 9
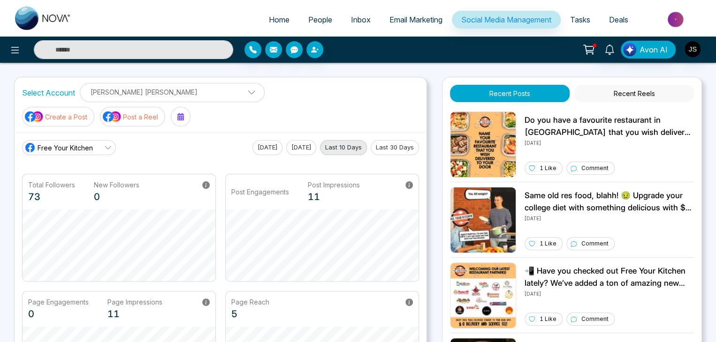
click at [158, 112] on p "Post a Reel" at bounding box center [140, 117] width 35 height 10
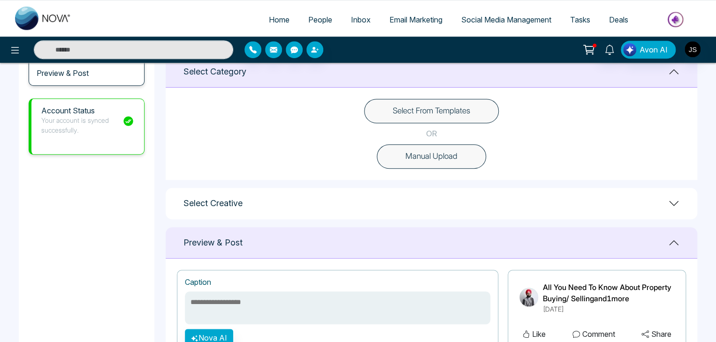
scroll to position [241, 0]
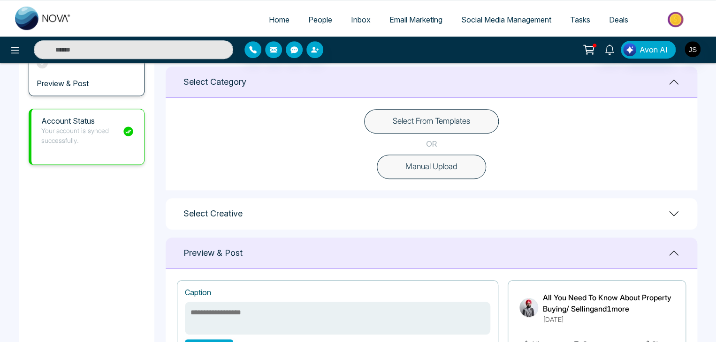
click at [437, 121] on button "Select From Templates" at bounding box center [431, 121] width 135 height 24
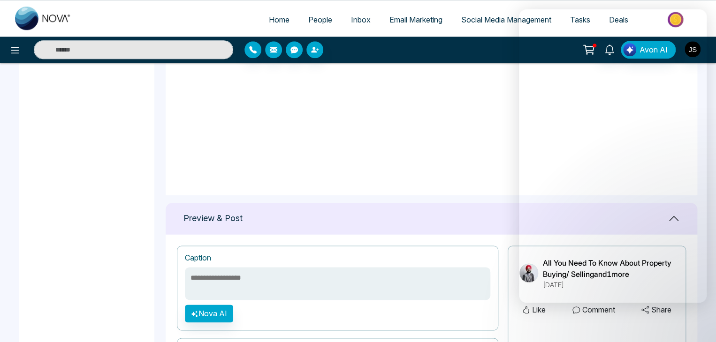
scroll to position [516, 0]
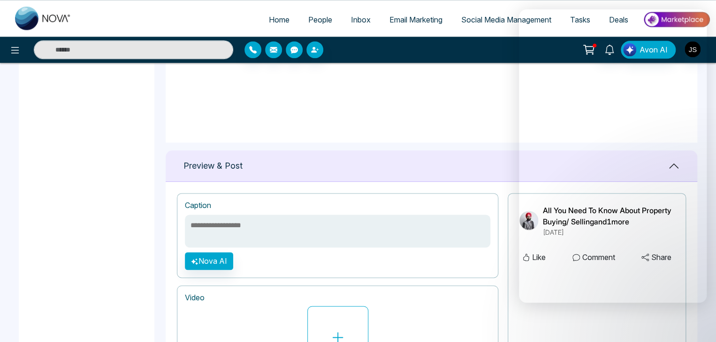
click at [489, 131] on div "Select Select Select Select Select Select Select Select Select Select Select" at bounding box center [431, 49] width 531 height 188
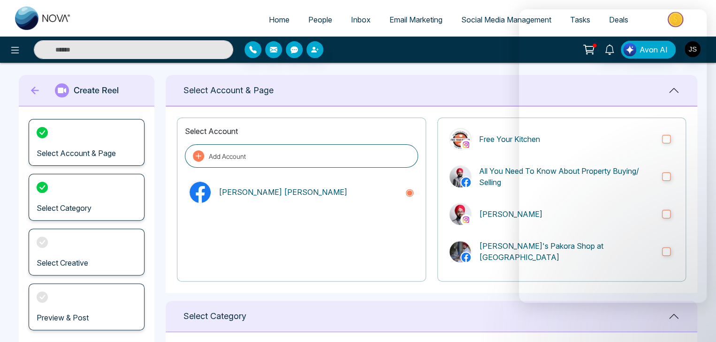
scroll to position [0, 0]
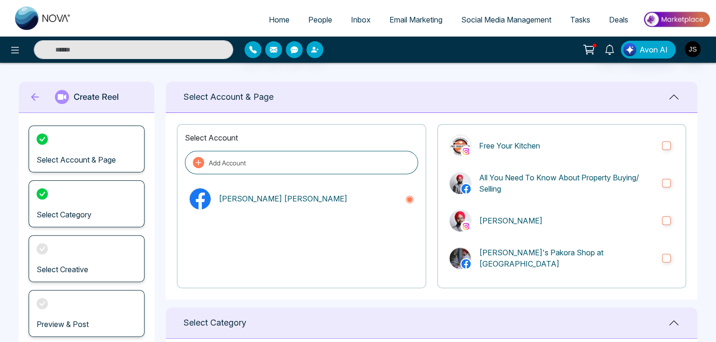
click at [486, 23] on span "Social Media Management" at bounding box center [506, 19] width 90 height 9
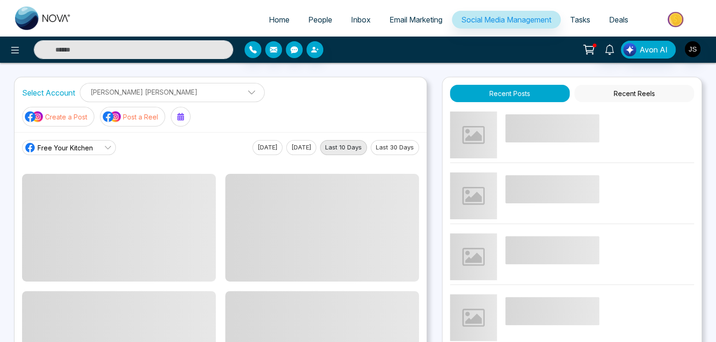
click at [158, 112] on p "Post a Reel" at bounding box center [140, 117] width 35 height 10
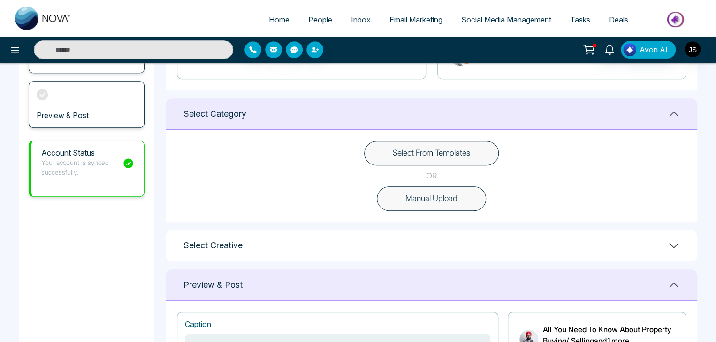
scroll to position [235, 0]
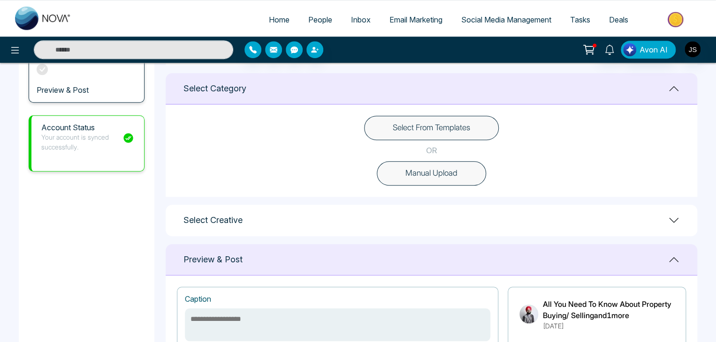
click at [421, 132] on button "Select From Templates" at bounding box center [431, 128] width 135 height 24
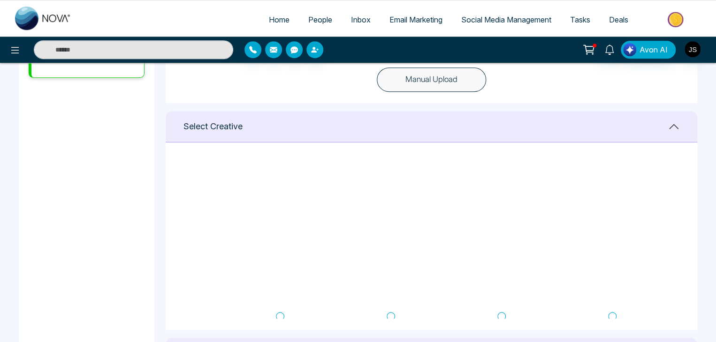
scroll to position [47, 0]
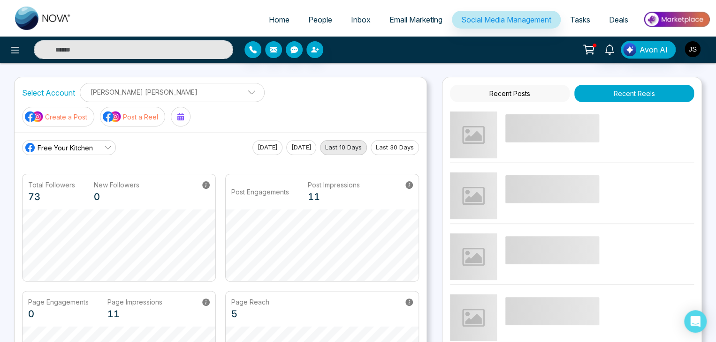
click at [165, 107] on button "Post a Reel" at bounding box center [132, 117] width 65 height 20
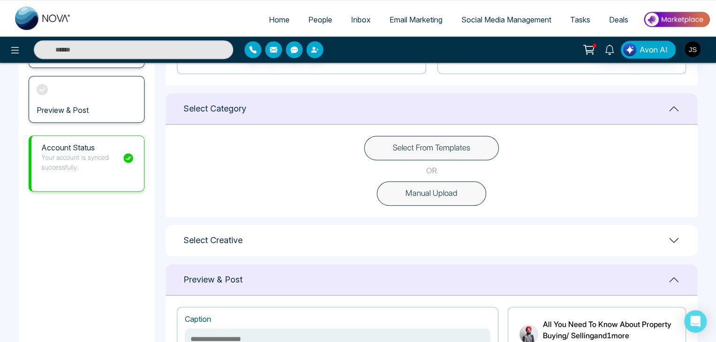
scroll to position [235, 0]
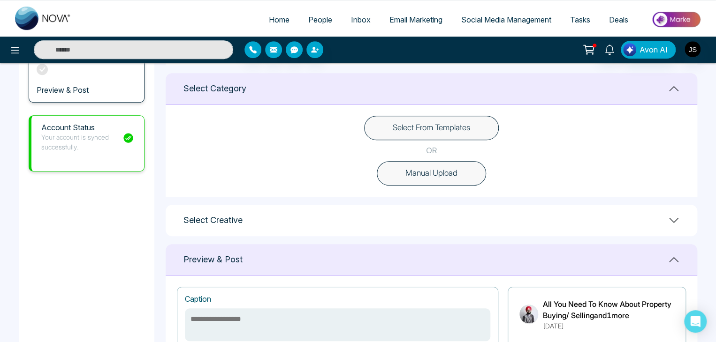
click at [407, 129] on button "Select From Templates" at bounding box center [431, 128] width 135 height 24
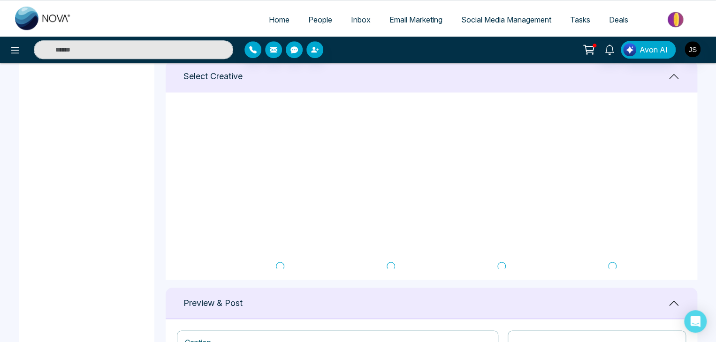
scroll to position [0, 0]
click at [278, 123] on icon at bounding box center [280, 122] width 8 height 9
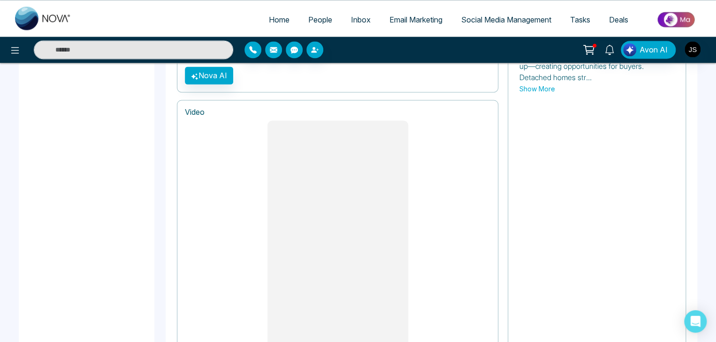
scroll to position [793, 0]
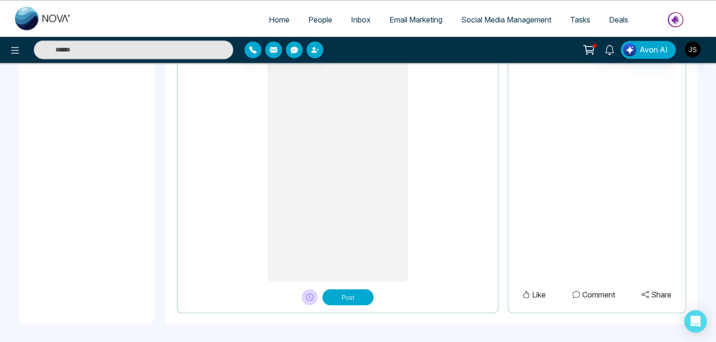
click at [346, 293] on button "Post" at bounding box center [347, 297] width 51 height 16
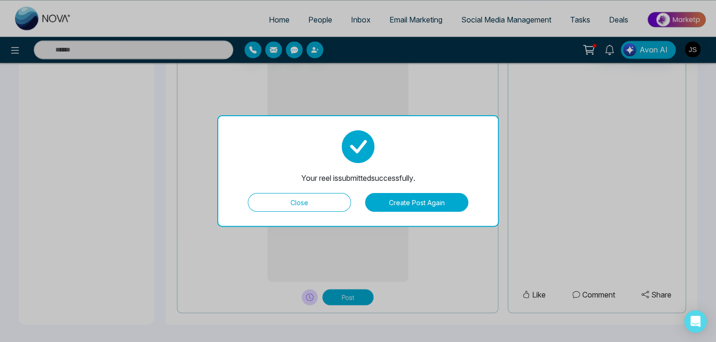
click at [298, 205] on button "Close" at bounding box center [299, 202] width 103 height 19
type textarea "**********"
